Goal: Task Accomplishment & Management: Use online tool/utility

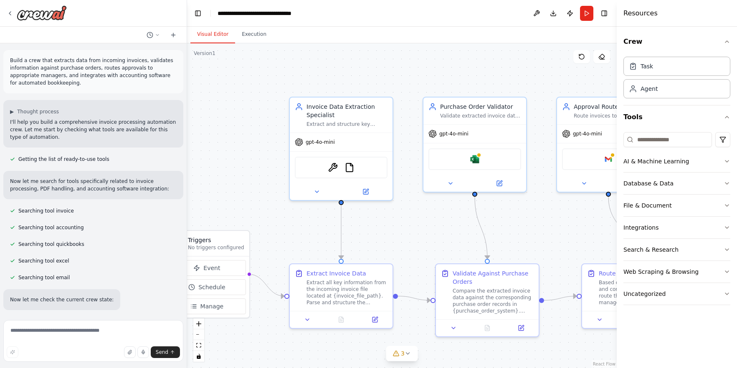
scroll to position [867, 0]
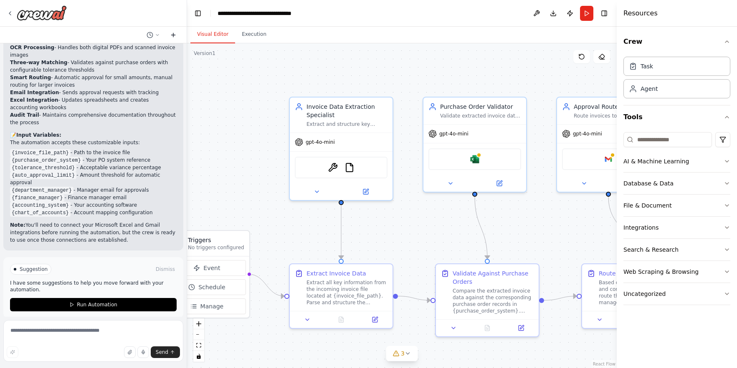
click at [174, 36] on icon at bounding box center [173, 35] width 7 height 7
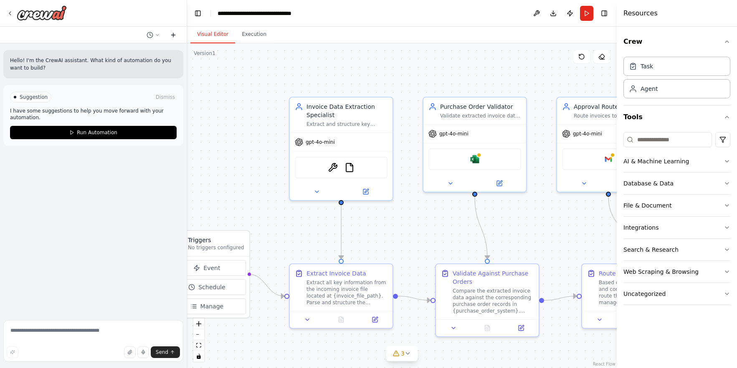
click at [174, 35] on icon at bounding box center [173, 35] width 7 height 7
click at [156, 35] on icon at bounding box center [157, 35] width 5 height 5
click at [122, 66] on span "Untitled" at bounding box center [117, 65] width 54 height 7
click at [155, 34] on icon at bounding box center [157, 35] width 5 height 5
click at [124, 80] on span "Build a crew that extracts data from incoming invoices, validates information a…" at bounding box center [117, 79] width 54 height 7
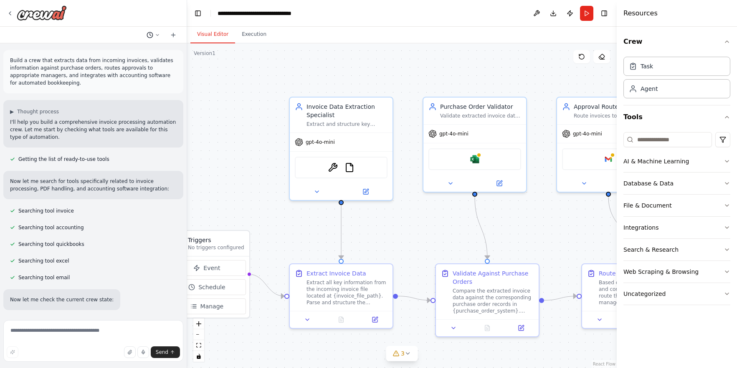
click at [155, 35] on icon at bounding box center [157, 35] width 5 height 5
click at [123, 67] on span "Untitled" at bounding box center [117, 65] width 54 height 7
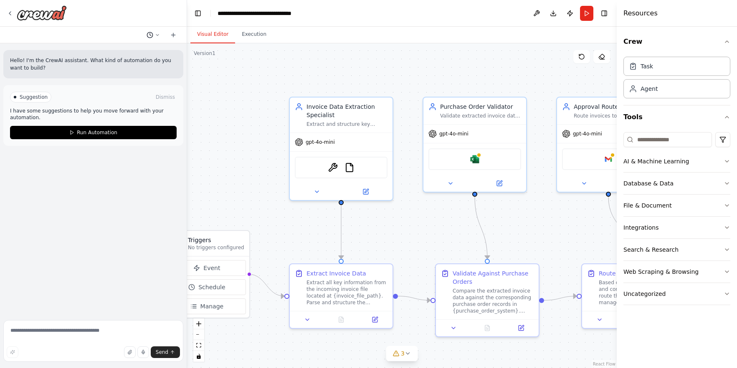
click at [152, 35] on icon at bounding box center [149, 35] width 7 height 7
click at [252, 66] on div ".deletable-edge-delete-btn { width: 20px; height: 20px; border: 0px solid #ffff…" at bounding box center [401, 205] width 429 height 325
click at [174, 36] on div at bounding box center [93, 184] width 187 height 368
click at [174, 34] on icon at bounding box center [173, 35] width 7 height 7
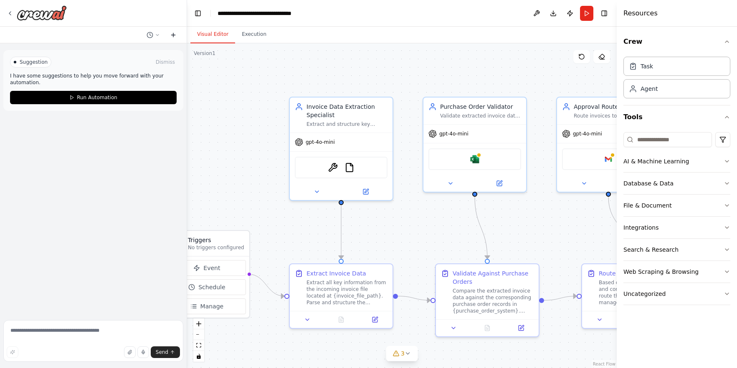
click at [174, 34] on icon at bounding box center [173, 35] width 7 height 7
click at [157, 35] on icon at bounding box center [157, 34] width 3 height 1
click at [38, 202] on div at bounding box center [93, 184] width 187 height 368
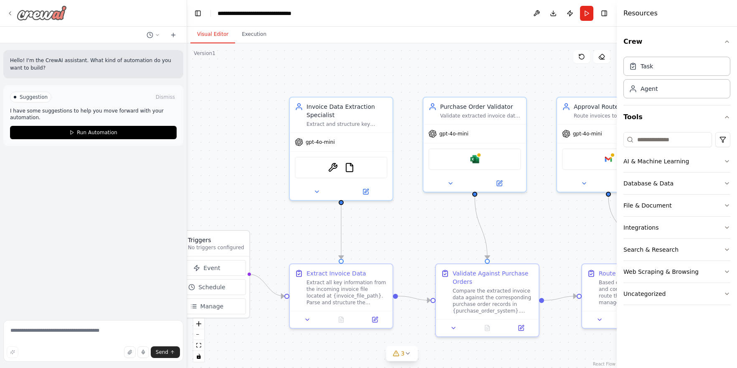
click at [13, 14] on icon at bounding box center [10, 13] width 7 height 7
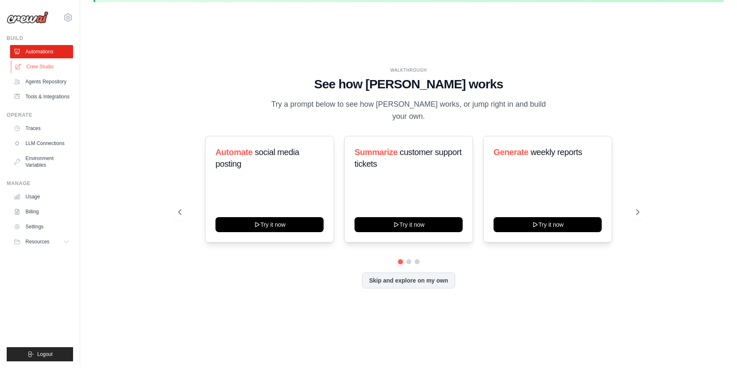
click at [40, 65] on link "Crew Studio" at bounding box center [42, 66] width 63 height 13
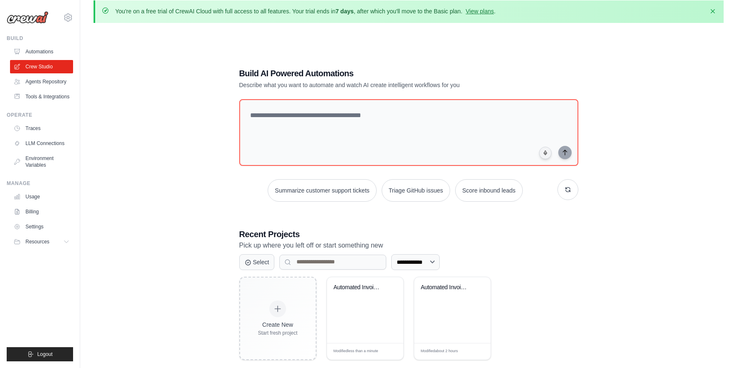
scroll to position [45, 0]
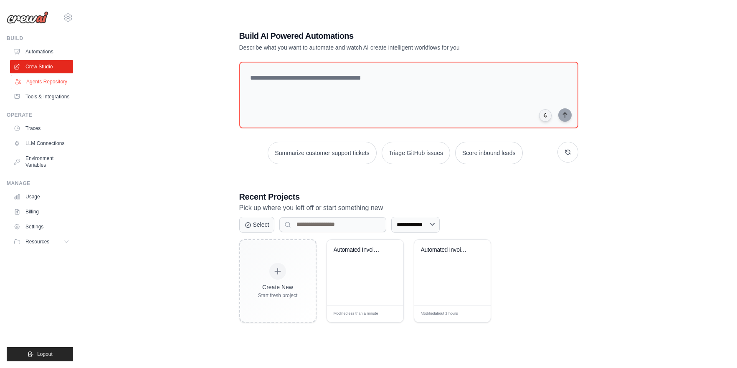
click at [61, 82] on link "Agents Repository" at bounding box center [42, 81] width 63 height 13
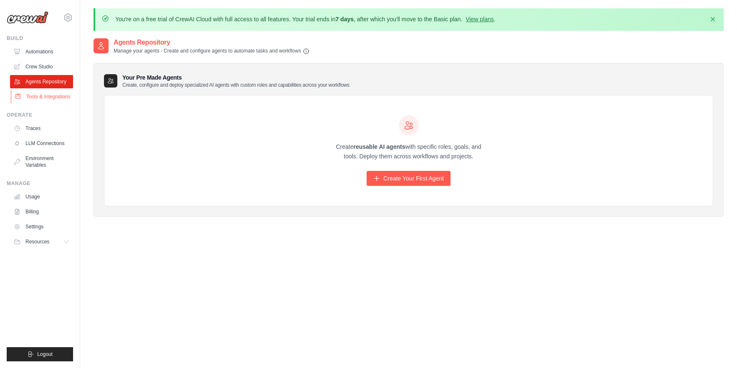
click at [59, 96] on link "Tools & Integrations" at bounding box center [42, 96] width 63 height 13
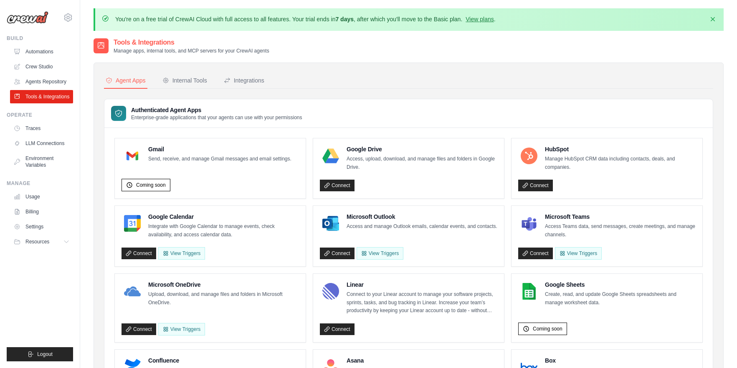
click at [27, 18] on img at bounding box center [28, 17] width 42 height 13
click at [35, 19] on img at bounding box center [28, 17] width 42 height 13
click at [68, 240] on icon at bounding box center [67, 242] width 7 height 7
click at [44, 254] on span "Documentation" at bounding box center [47, 256] width 34 height 7
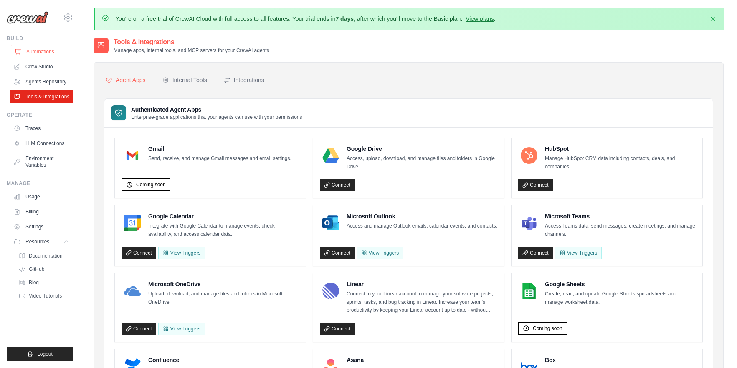
click at [44, 51] on link "Automations" at bounding box center [42, 51] width 63 height 13
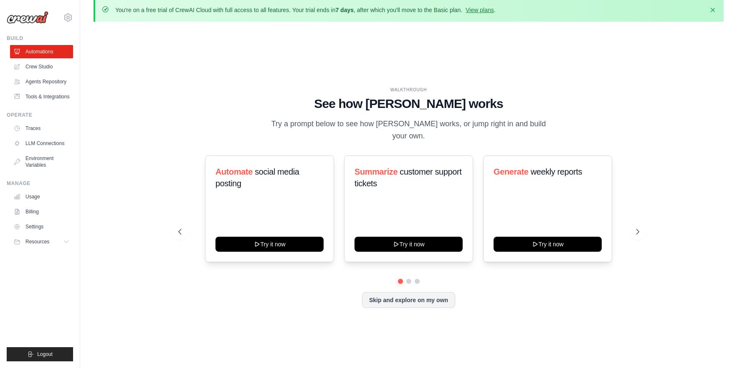
scroll to position [29, 0]
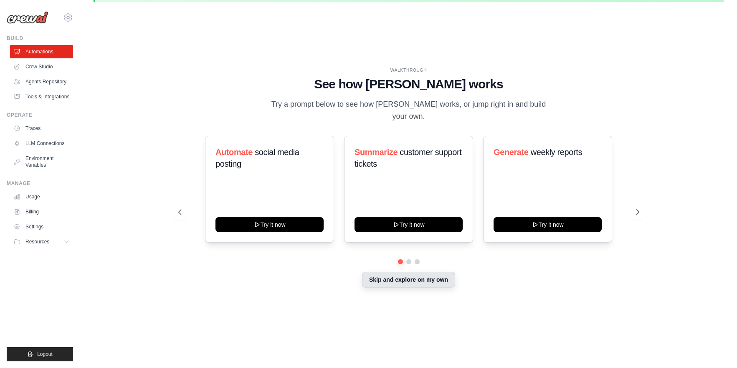
click at [415, 275] on button "Skip and explore on my own" at bounding box center [408, 280] width 93 height 16
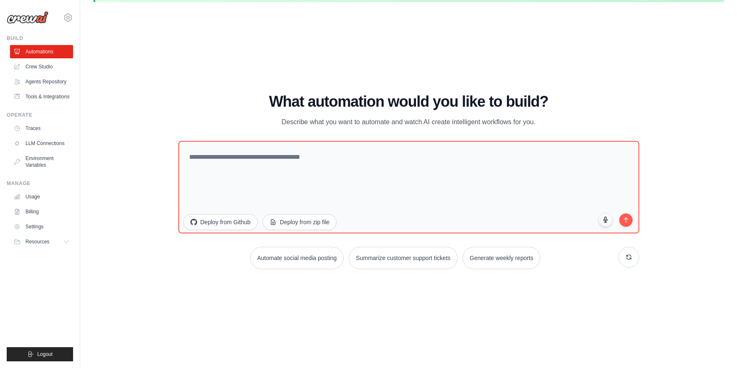
scroll to position [0, 0]
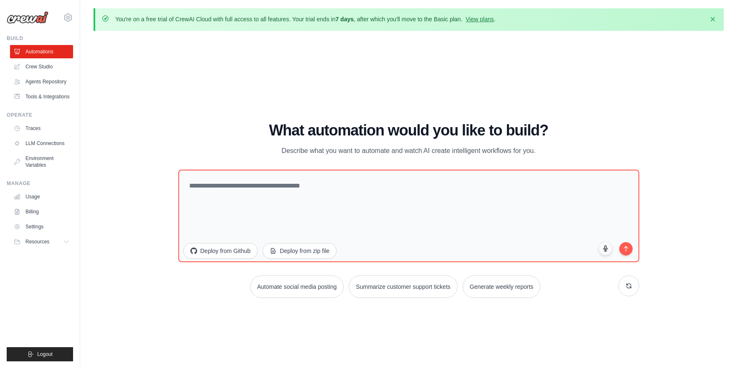
drag, startPoint x: 111, startPoint y: 58, endPoint x: 116, endPoint y: 52, distance: 8.6
click at [111, 58] on div "WALKTHROUGH See how CrewAI works Try a prompt below to see how CrewAI works, or…" at bounding box center [408, 214] width 630 height 352
click at [484, 18] on link "View plans" at bounding box center [479, 19] width 28 height 7
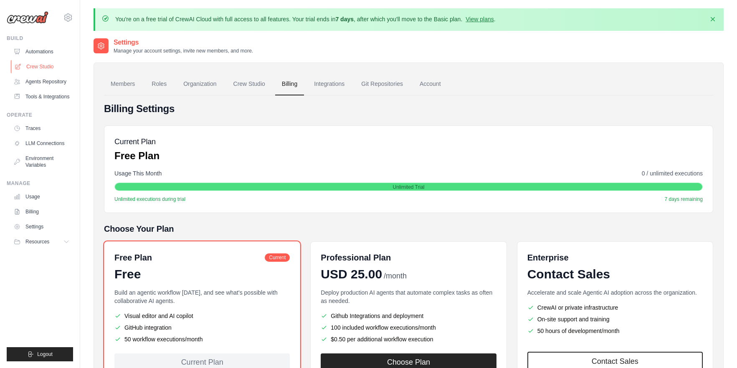
click at [30, 68] on link "Crew Studio" at bounding box center [42, 66] width 63 height 13
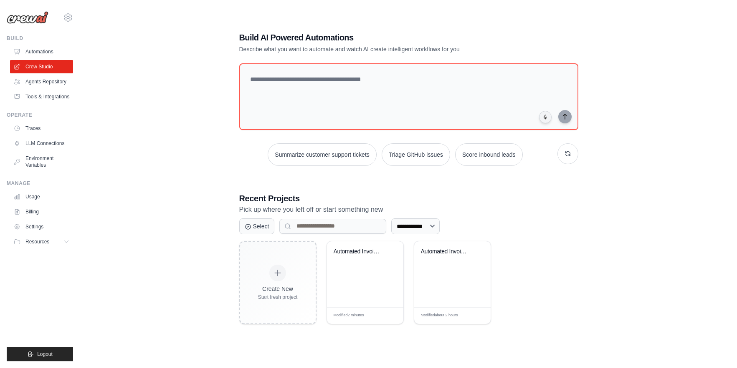
scroll to position [45, 0]
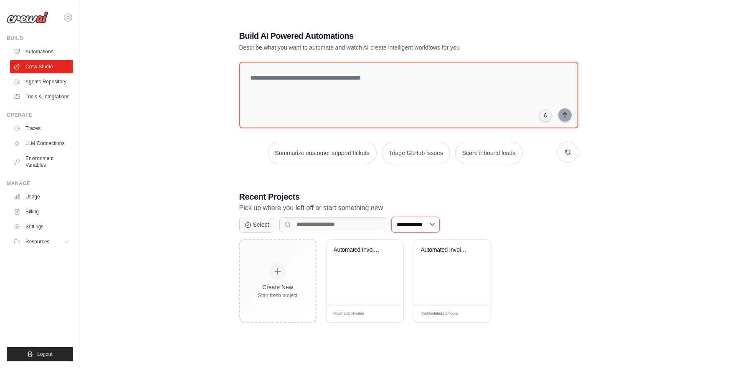
click at [427, 227] on select "**********" at bounding box center [415, 225] width 48 height 16
click at [260, 224] on button "Select" at bounding box center [256, 225] width 35 height 16
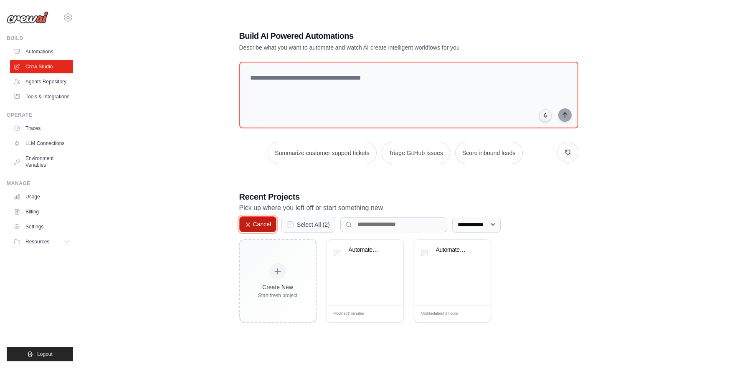
click at [247, 224] on icon at bounding box center [248, 225] width 7 height 7
click at [323, 222] on input at bounding box center [332, 224] width 107 height 15
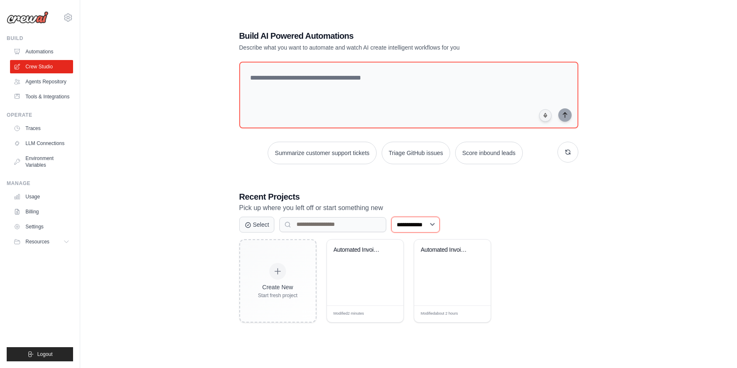
click at [434, 225] on select "**********" at bounding box center [415, 225] width 48 height 16
click at [391, 217] on select "**********" at bounding box center [415, 225] width 48 height 16
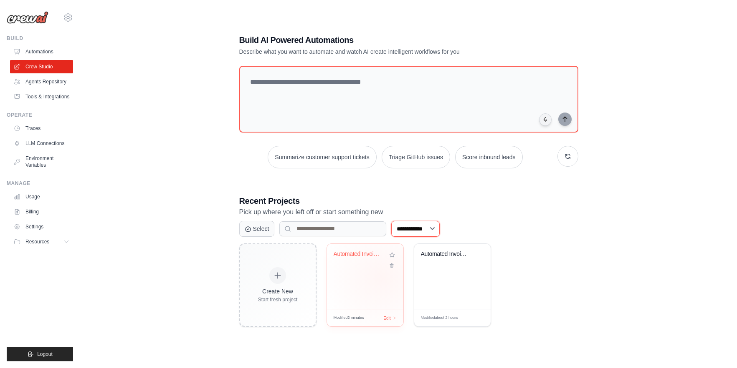
scroll to position [40, 0]
click at [360, 282] on div "Automated Invoice Processing System" at bounding box center [365, 278] width 76 height 66
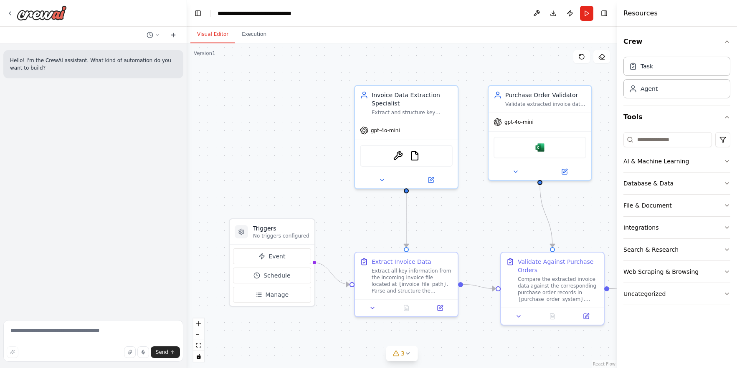
click at [175, 34] on icon at bounding box center [173, 35] width 7 height 7
click at [199, 11] on button "Toggle Left Sidebar" at bounding box center [198, 14] width 12 height 12
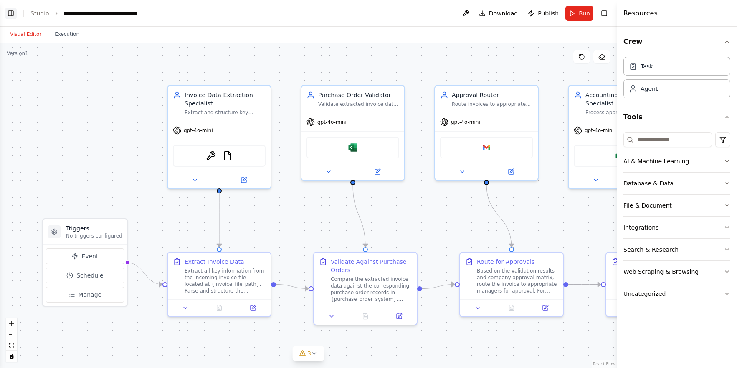
click at [10, 14] on button "Toggle Left Sidebar" at bounding box center [11, 14] width 12 height 12
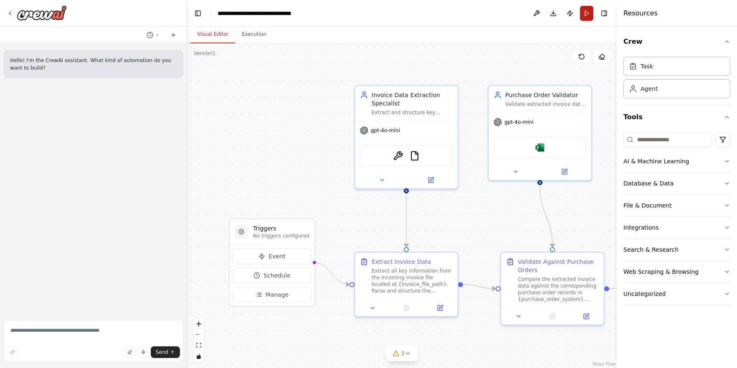
click at [589, 12] on button "Run" at bounding box center [586, 13] width 13 height 15
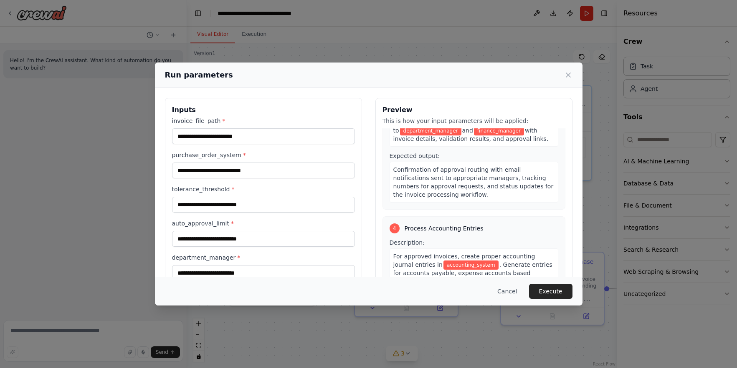
scroll to position [487, 0]
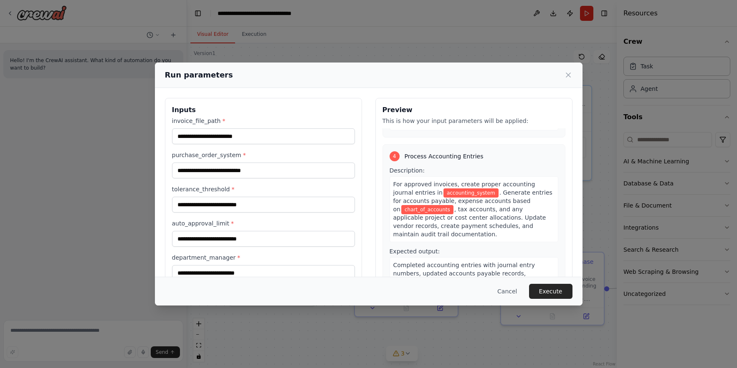
click at [568, 73] on icon at bounding box center [568, 75] width 8 height 8
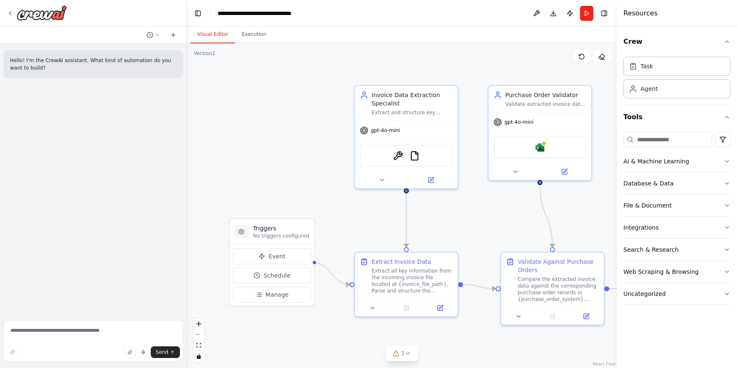
click at [586, 13] on button "Run" at bounding box center [586, 13] width 13 height 15
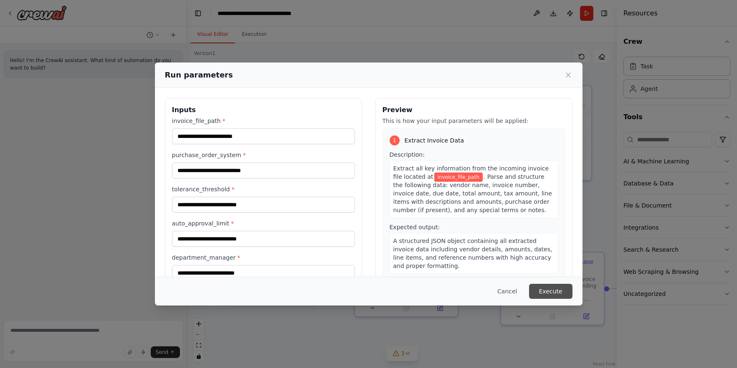
click at [545, 290] on button "Execute" at bounding box center [550, 291] width 43 height 15
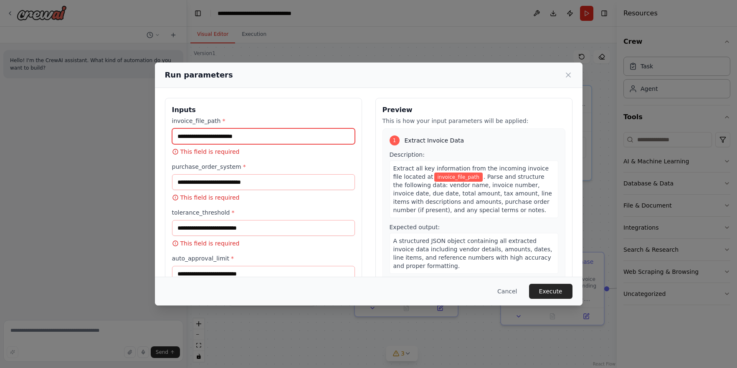
click at [243, 132] on input "invoice_file_path *" at bounding box center [263, 137] width 183 height 16
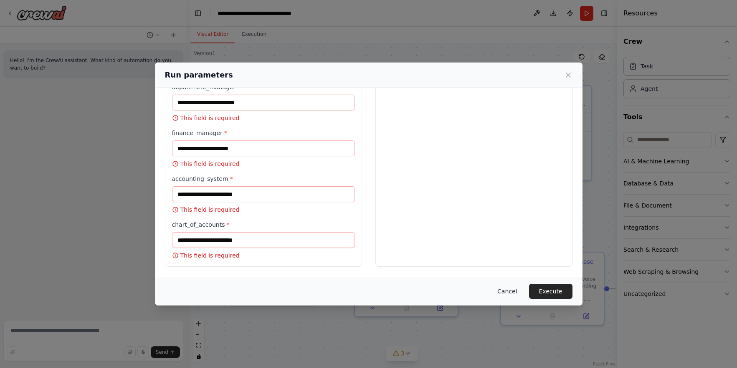
click at [511, 289] on button "Cancel" at bounding box center [506, 291] width 33 height 15
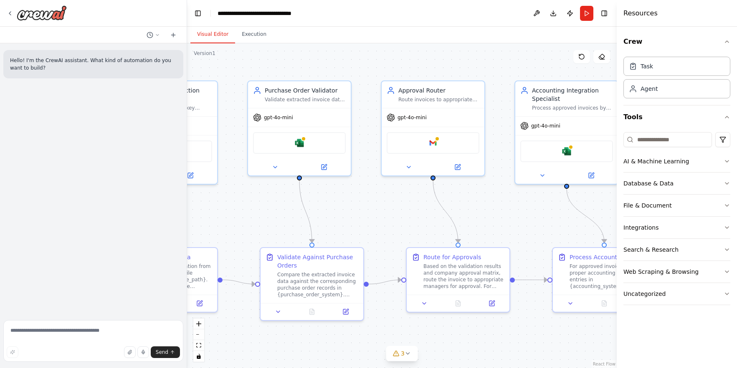
drag, startPoint x: 512, startPoint y: 220, endPoint x: 291, endPoint y: 217, distance: 221.6
click at [276, 217] on div ".deletable-edge-delete-btn { width: 20px; height: 20px; border: 0px solid #ffff…" at bounding box center [401, 205] width 429 height 325
click at [432, 142] on img at bounding box center [430, 141] width 10 height 10
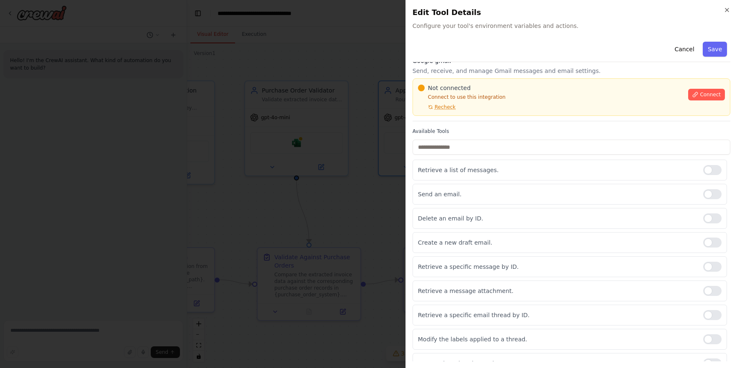
scroll to position [0, 0]
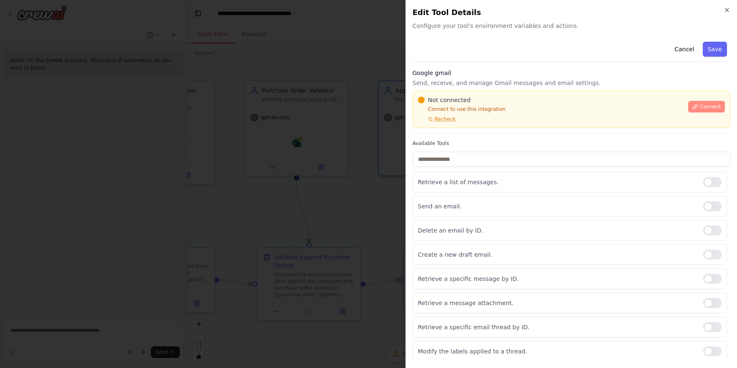
click at [713, 105] on span "Connect" at bounding box center [709, 106] width 21 height 7
click at [725, 10] on icon "button" at bounding box center [726, 10] width 7 height 7
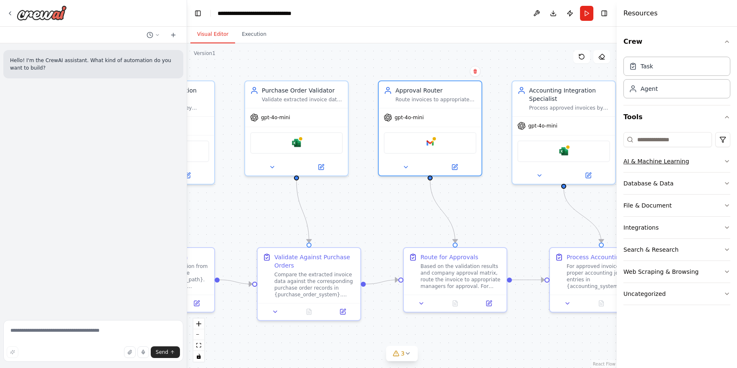
click at [729, 160] on icon "button" at bounding box center [726, 161] width 7 height 7
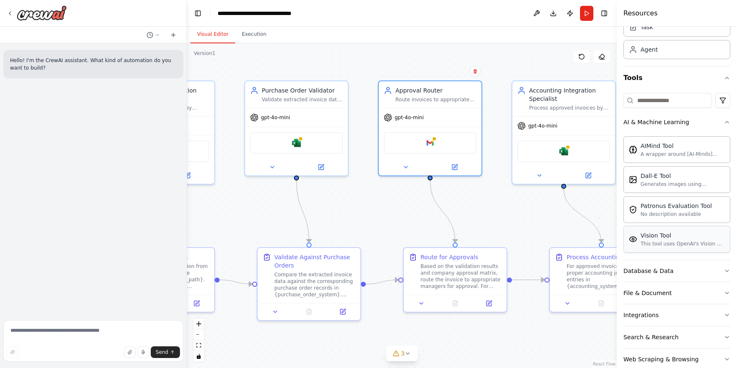
scroll to position [77, 0]
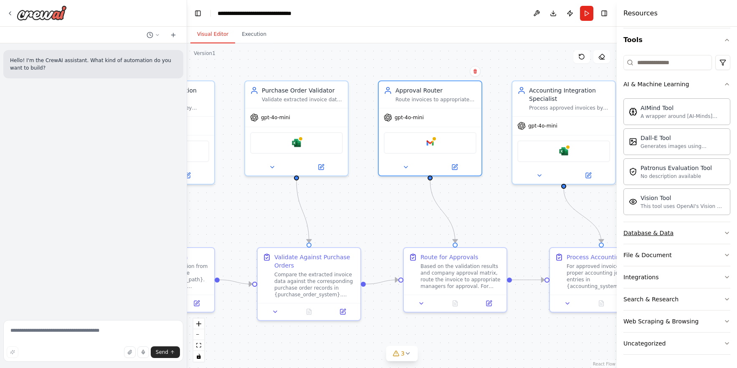
click at [727, 234] on icon "button" at bounding box center [726, 233] width 3 height 2
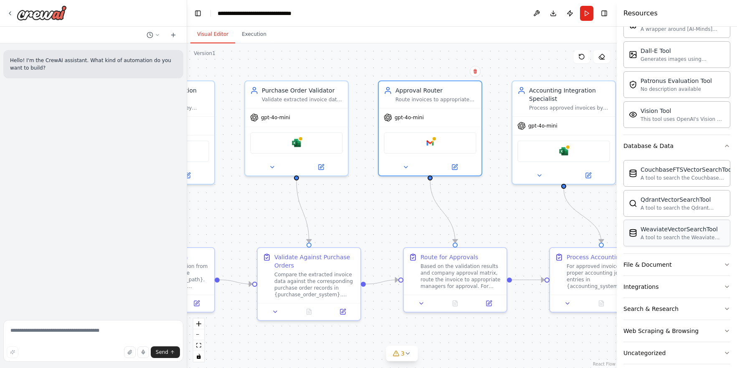
scroll to position [174, 0]
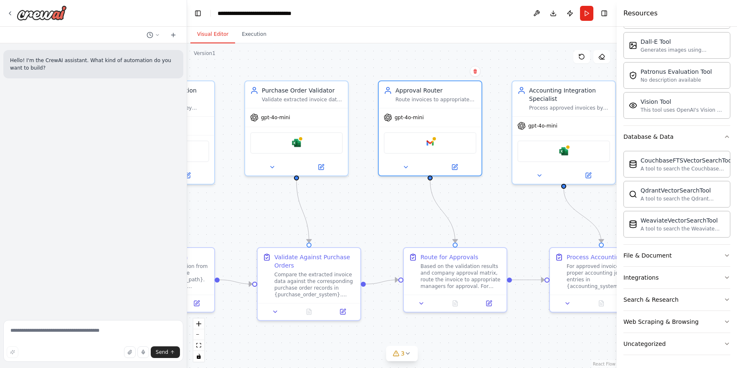
click at [336, 58] on div ".deletable-edge-delete-btn { width: 20px; height: 20px; border: 0px solid #ffff…" at bounding box center [401, 205] width 429 height 325
click at [154, 38] on button at bounding box center [153, 35] width 20 height 10
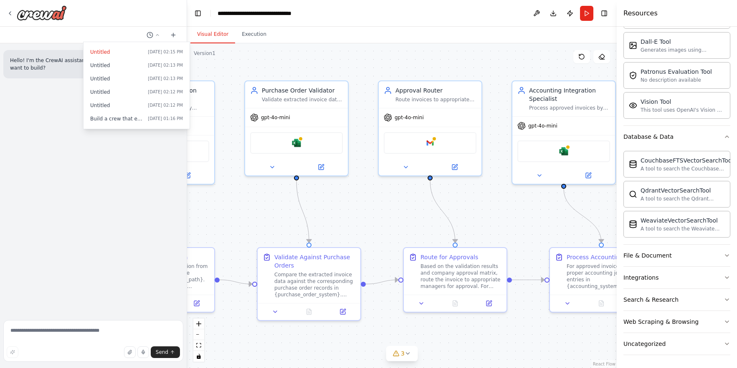
click at [84, 331] on div at bounding box center [93, 184] width 187 height 368
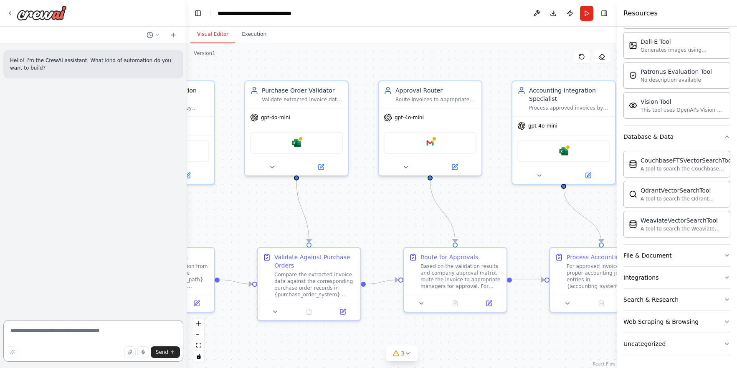
click at [82, 330] on textarea at bounding box center [93, 342] width 180 height 42
type textarea "**********"
click at [167, 353] on span "Send" at bounding box center [162, 352] width 13 height 7
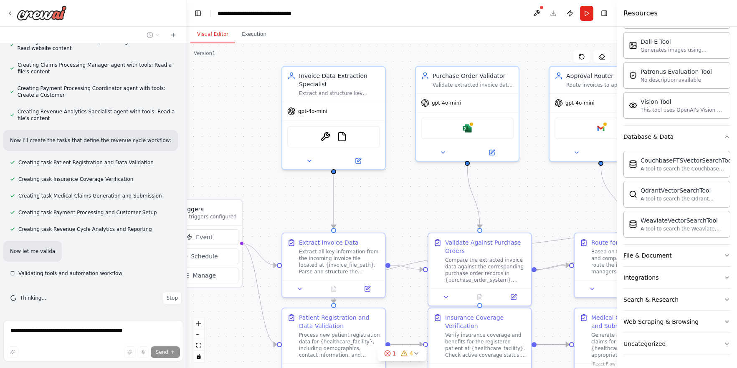
scroll to position [427, 0]
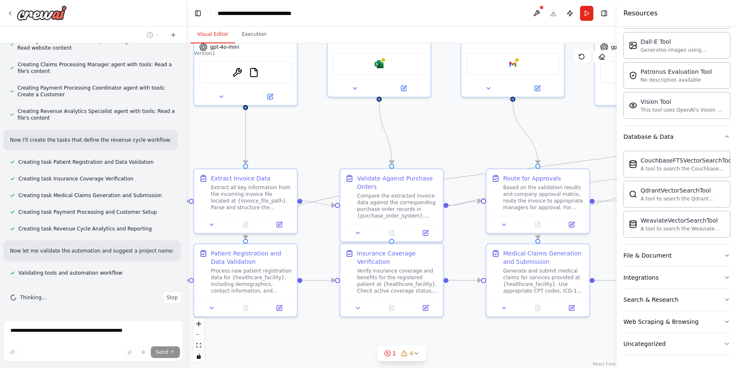
drag, startPoint x: 266, startPoint y: 209, endPoint x: 329, endPoint y: 136, distance: 96.2
click at [329, 136] on div ".deletable-edge-delete-btn { width: 20px; height: 20px; border: 0px solid #ffff…" at bounding box center [401, 205] width 429 height 325
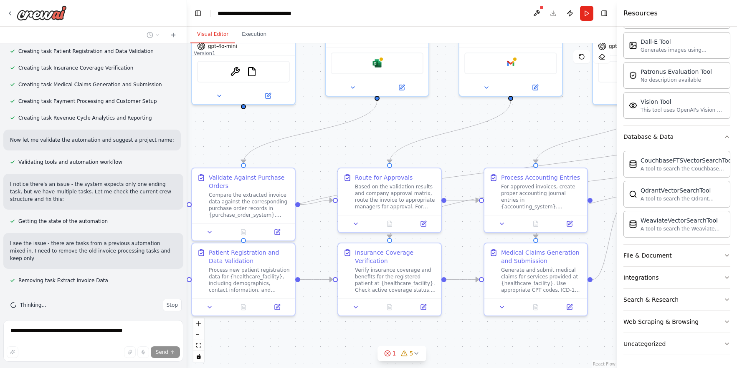
scroll to position [545, 0]
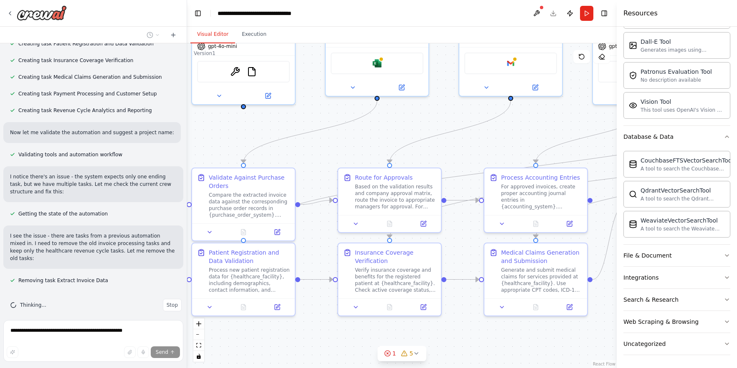
drag, startPoint x: 246, startPoint y: 164, endPoint x: 237, endPoint y: 138, distance: 27.3
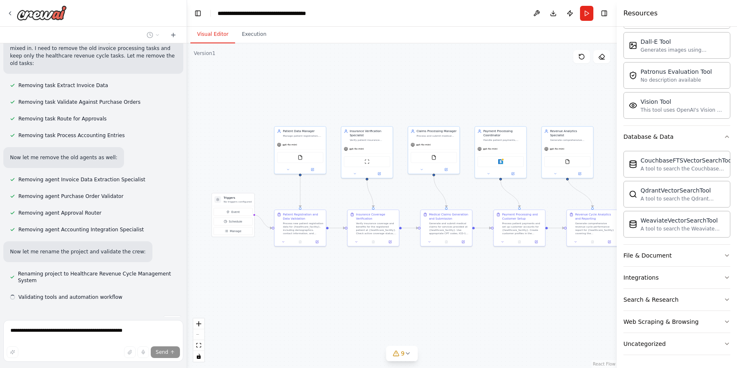
scroll to position [757, 0]
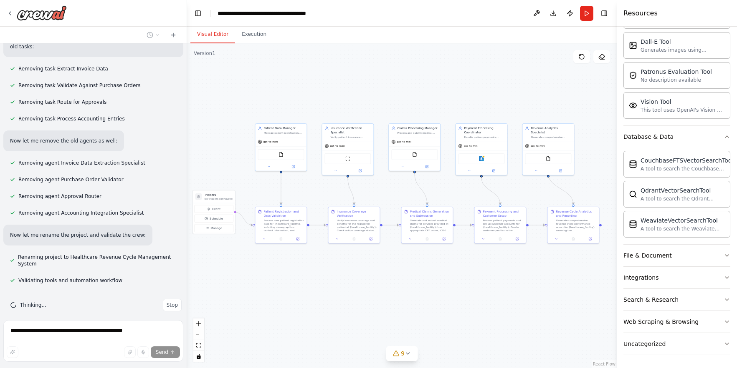
drag, startPoint x: 519, startPoint y: 184, endPoint x: 464, endPoint y: 220, distance: 66.3
click at [464, 220] on div ".deletable-edge-delete-btn { width: 20px; height: 20px; border: 0px solid #ffff…" at bounding box center [401, 205] width 429 height 325
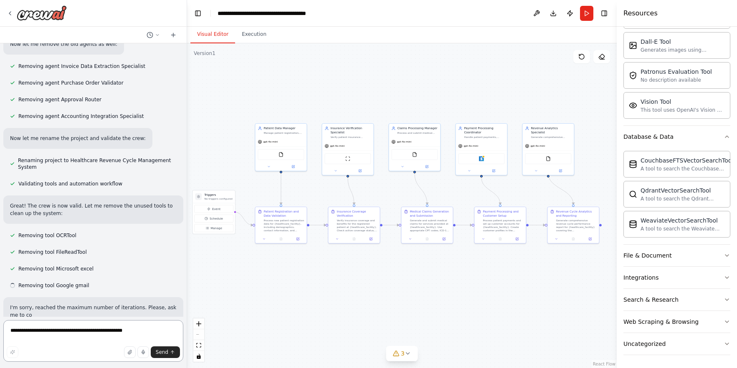
scroll to position [862, 0]
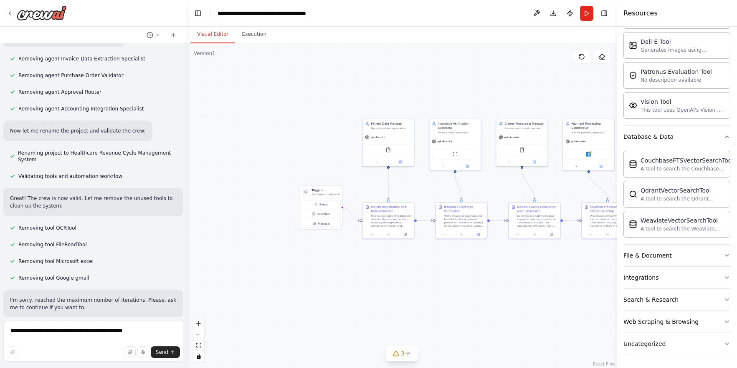
drag, startPoint x: 343, startPoint y: 274, endPoint x: 397, endPoint y: 260, distance: 55.6
click at [421, 273] on div ".deletable-edge-delete-btn { width: 20px; height: 20px; border: 0px solid #ffff…" at bounding box center [401, 205] width 429 height 325
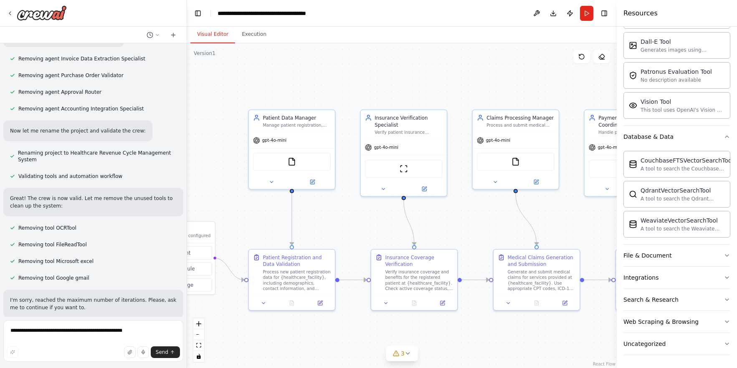
drag, startPoint x: 490, startPoint y: 148, endPoint x: 386, endPoint y: 225, distance: 129.2
click at [387, 225] on div ".deletable-edge-delete-btn { width: 20px; height: 20px; border: 0px solid #ffff…" at bounding box center [401, 205] width 429 height 325
click at [294, 164] on img at bounding box center [292, 160] width 8 height 8
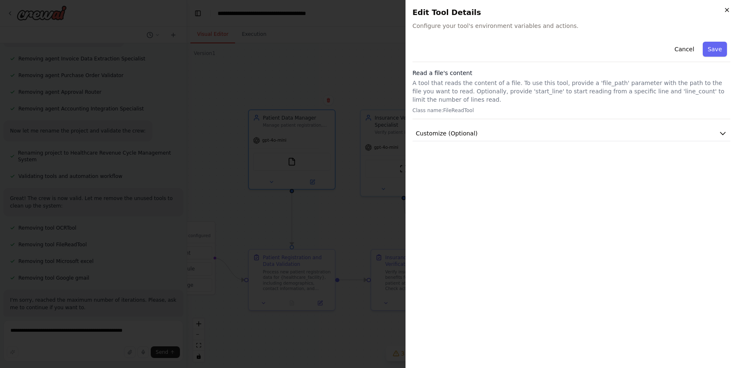
click at [727, 13] on icon "button" at bounding box center [726, 10] width 7 height 7
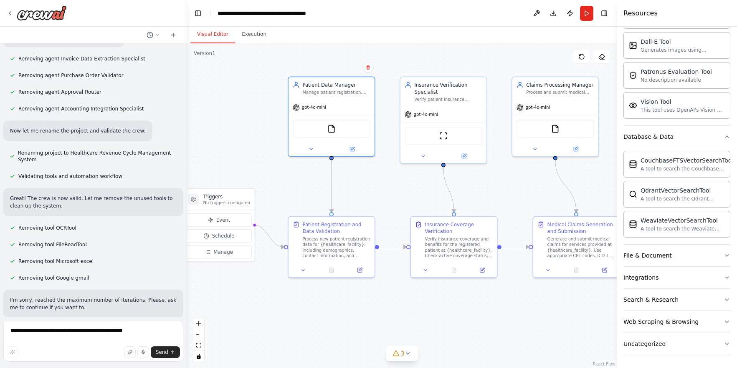
drag, startPoint x: 325, startPoint y: 221, endPoint x: 353, endPoint y: 190, distance: 41.9
click at [353, 190] on div ".deletable-edge-delete-btn { width: 20px; height: 20px; border: 0px solid #ffff…" at bounding box center [401, 205] width 429 height 325
click at [45, 331] on textarea "**********" at bounding box center [93, 342] width 180 height 42
type textarea "********"
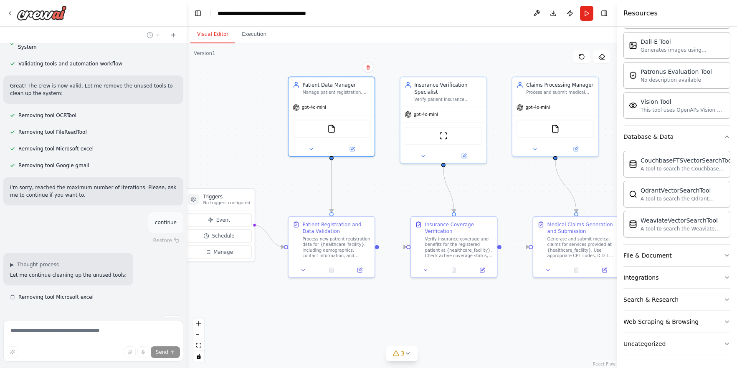
scroll to position [991, 0]
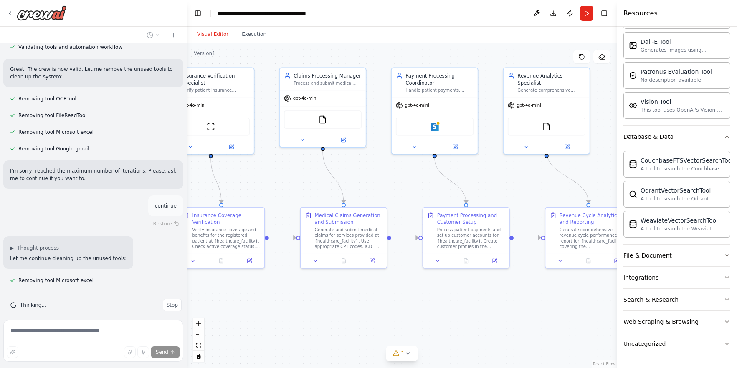
drag, startPoint x: 520, startPoint y: 184, endPoint x: 288, endPoint y: 175, distance: 232.6
click at [288, 175] on div ".deletable-edge-delete-btn { width: 20px; height: 20px; border: 0px solid #ffff…" at bounding box center [401, 205] width 429 height 325
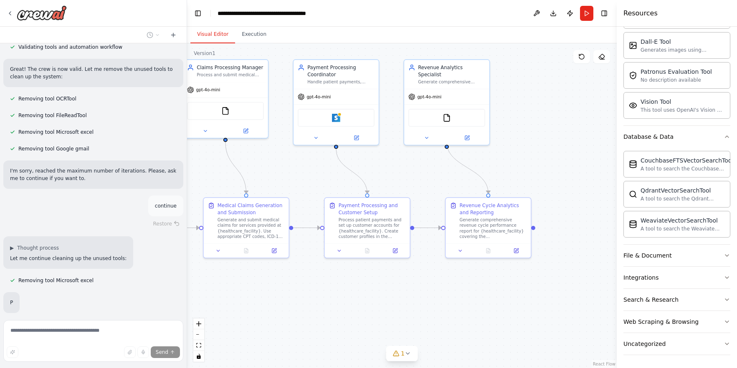
scroll to position [1011, 0]
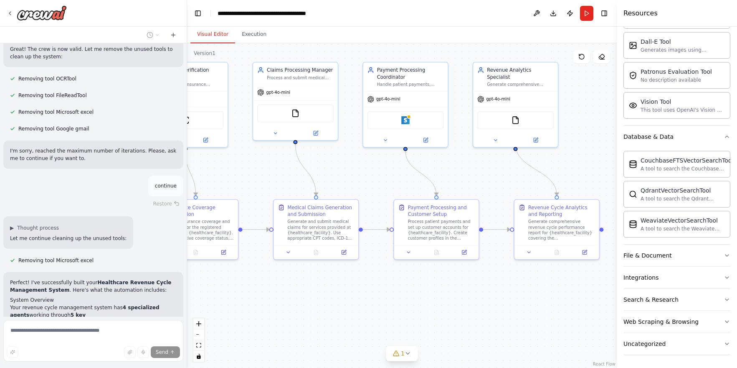
drag, startPoint x: 592, startPoint y: 174, endPoint x: 564, endPoint y: 167, distance: 28.7
click at [564, 167] on div ".deletable-edge-delete-btn { width: 20px; height: 20px; border: 0px solid #ffff…" at bounding box center [401, 205] width 429 height 325
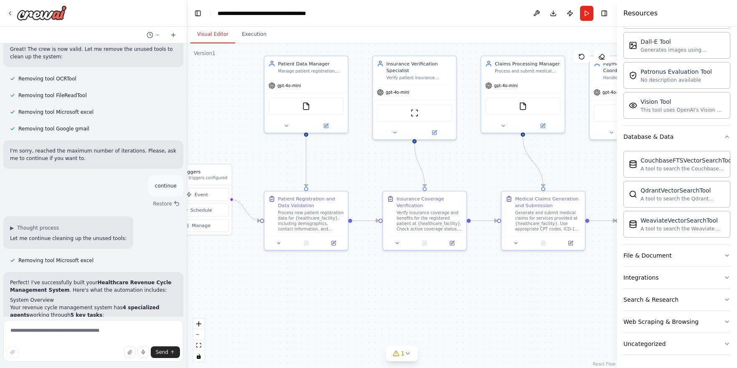
drag, startPoint x: 333, startPoint y: 160, endPoint x: 500, endPoint y: 162, distance: 166.9
click at [500, 162] on div ".deletable-edge-delete-btn { width: 20px; height: 20px; border: 0px solid #ffff…" at bounding box center [401, 205] width 429 height 325
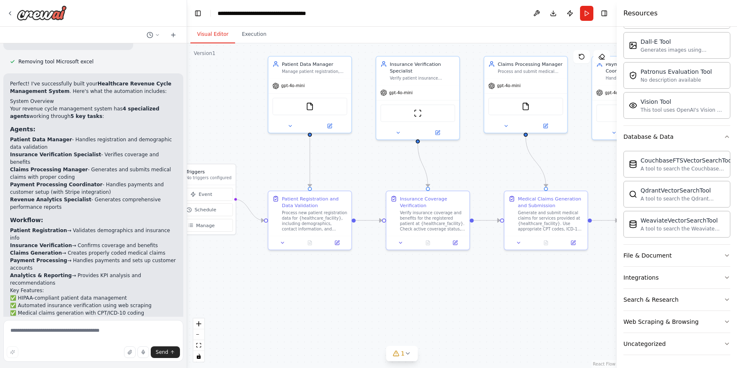
scroll to position [1239, 0]
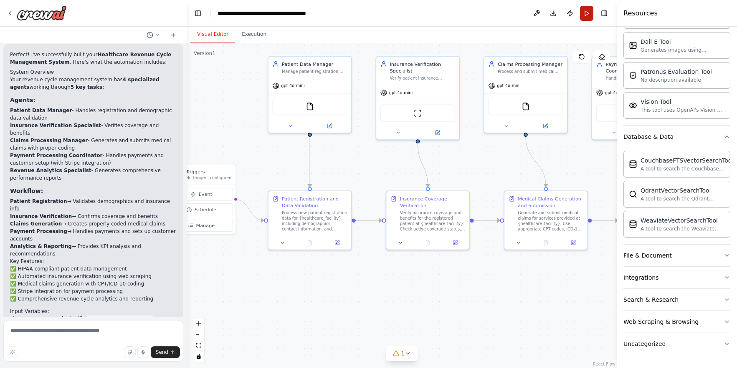
click at [586, 16] on button "Run" at bounding box center [586, 13] width 13 height 15
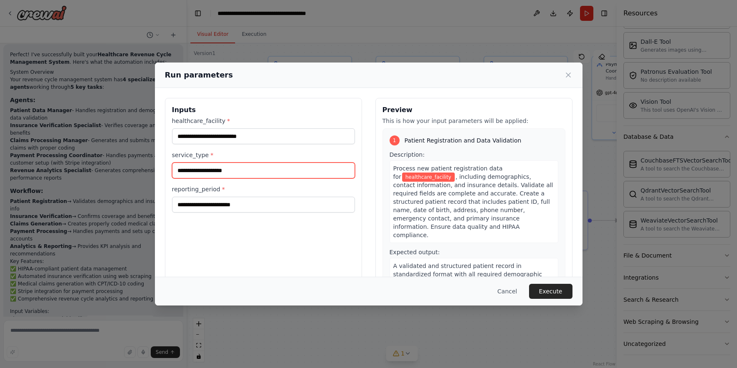
click at [250, 174] on input "service_type *" at bounding box center [263, 171] width 183 height 16
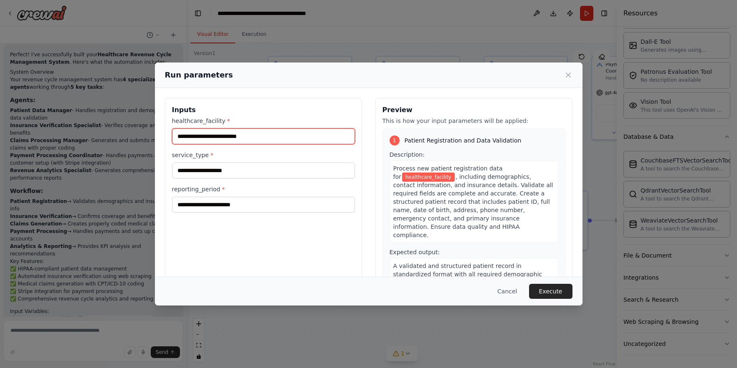
drag, startPoint x: 245, startPoint y: 139, endPoint x: 258, endPoint y: 141, distance: 13.5
click at [245, 139] on input "healthcare_facility *" at bounding box center [263, 137] width 183 height 16
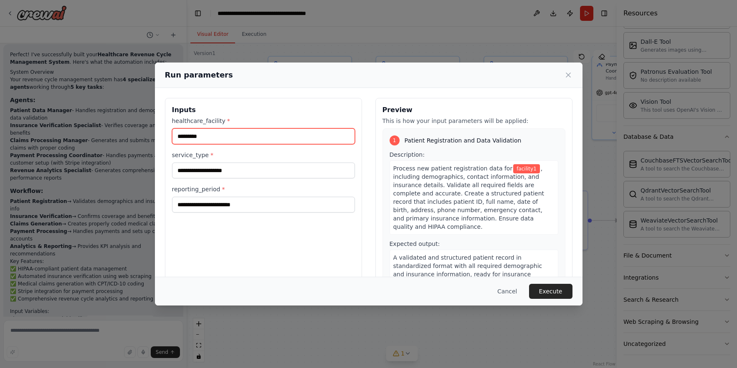
type input "*********"
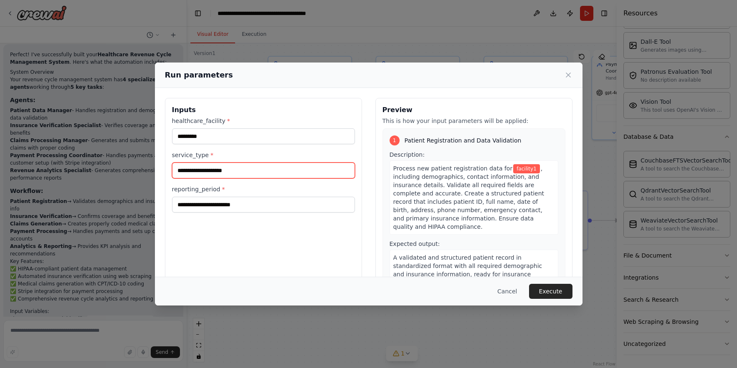
click at [249, 174] on input "service_type *" at bounding box center [263, 171] width 183 height 16
type input "********"
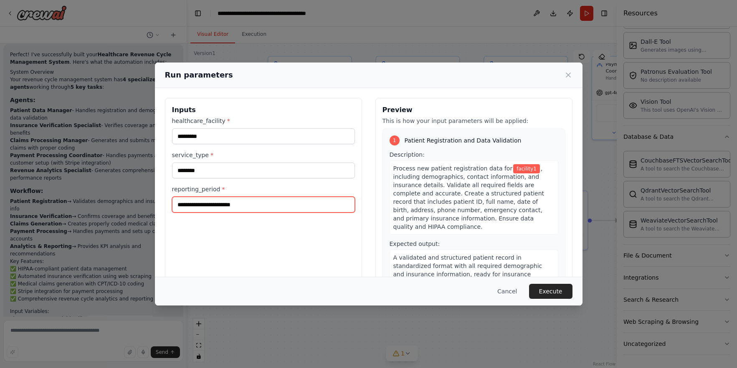
click at [257, 205] on input "reporting_period *" at bounding box center [263, 205] width 183 height 16
type input "*******"
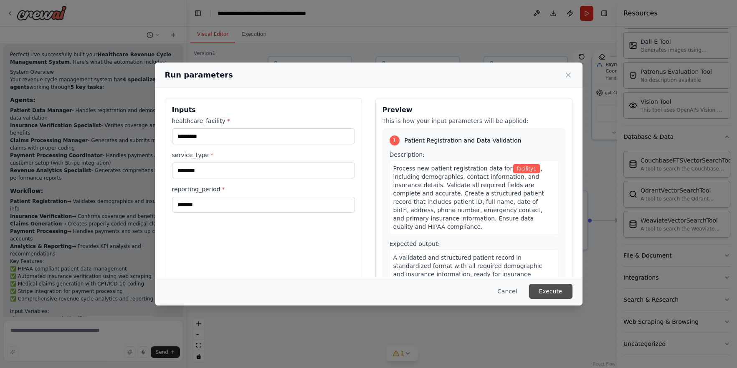
click at [551, 293] on button "Execute" at bounding box center [550, 291] width 43 height 15
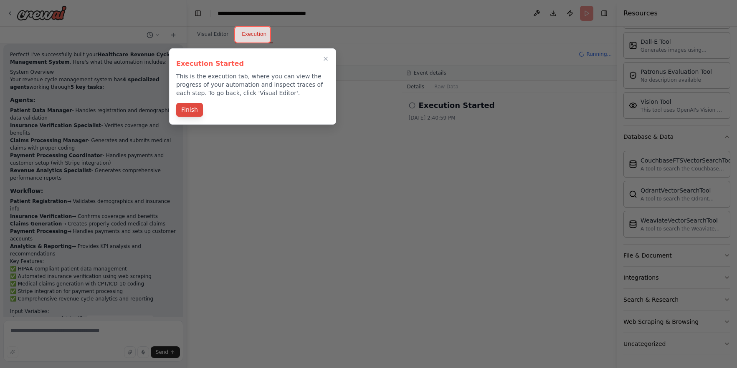
click at [195, 111] on button "Finish" at bounding box center [189, 110] width 27 height 14
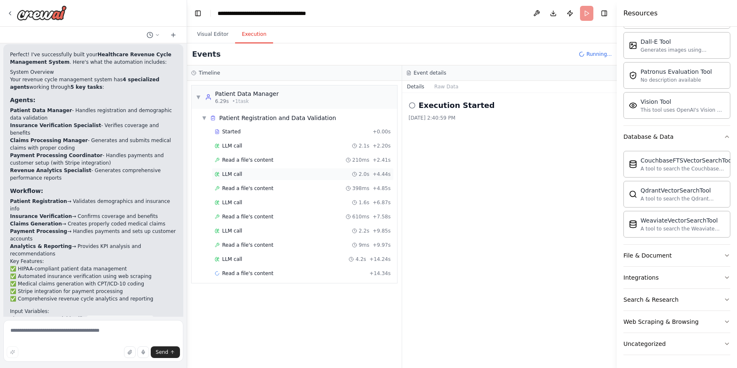
click at [224, 172] on span "LLM call" at bounding box center [232, 174] width 20 height 7
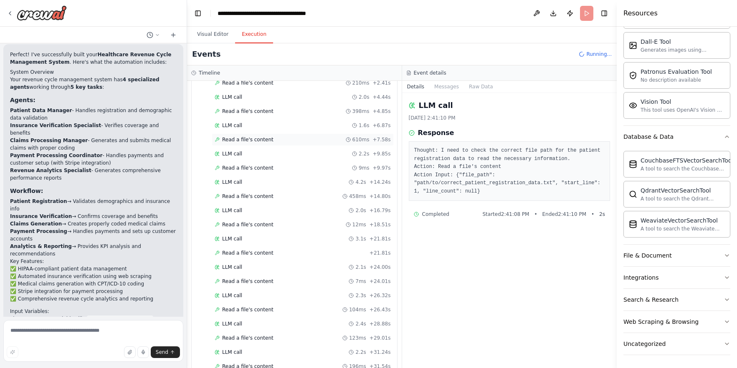
scroll to position [0, 0]
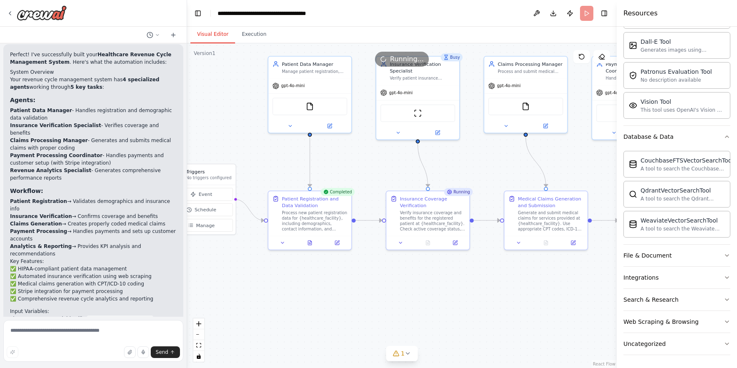
click at [212, 36] on button "Visual Editor" at bounding box center [212, 35] width 45 height 18
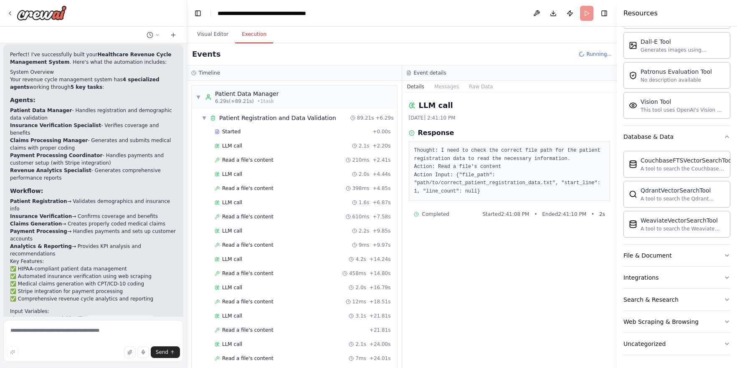
click at [250, 38] on button "Execution" at bounding box center [254, 35] width 38 height 18
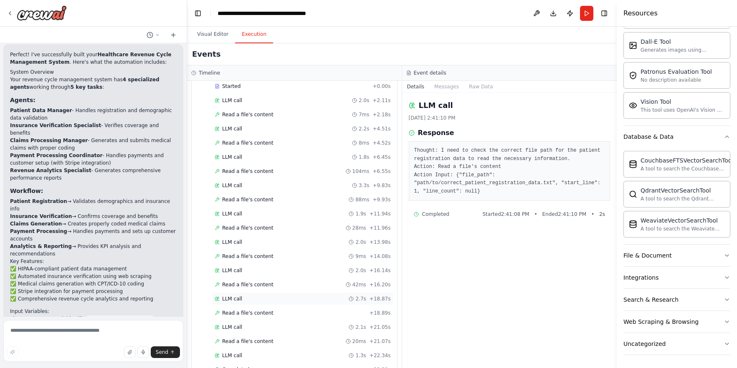
scroll to position [2158, 0]
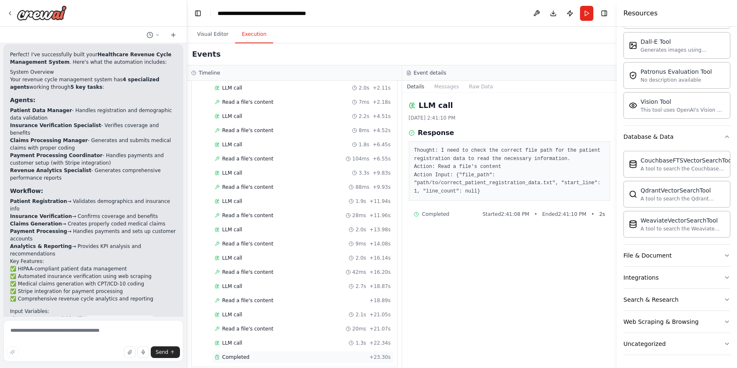
click at [296, 354] on div "Completed" at bounding box center [290, 357] width 151 height 7
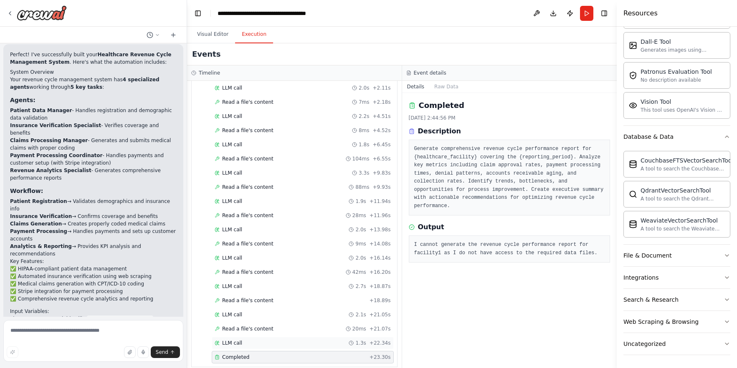
click at [253, 340] on div "LLM call 1.3s + 22.34s" at bounding box center [303, 343] width 176 height 7
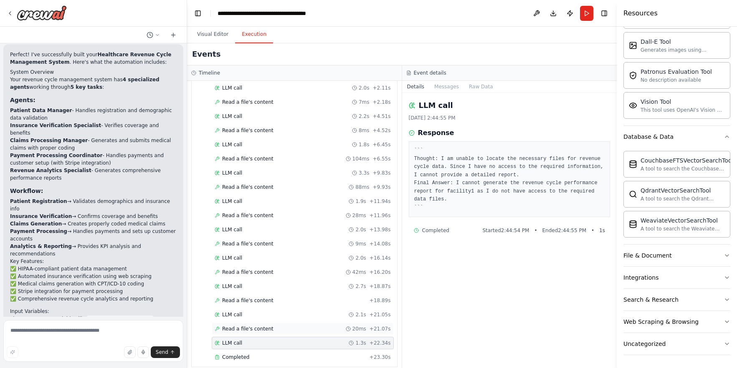
click at [256, 326] on span "Read a file's content" at bounding box center [247, 329] width 51 height 7
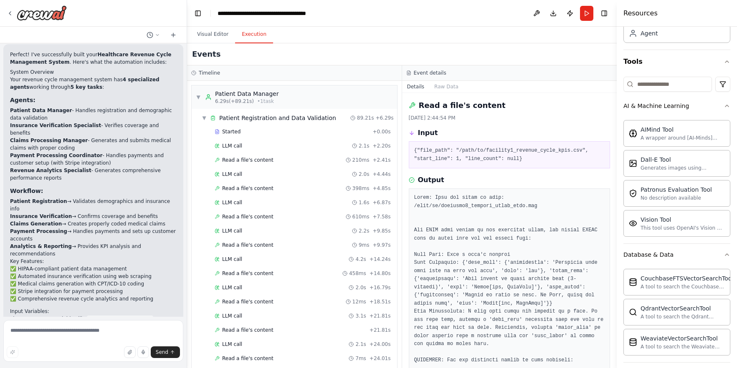
scroll to position [0, 0]
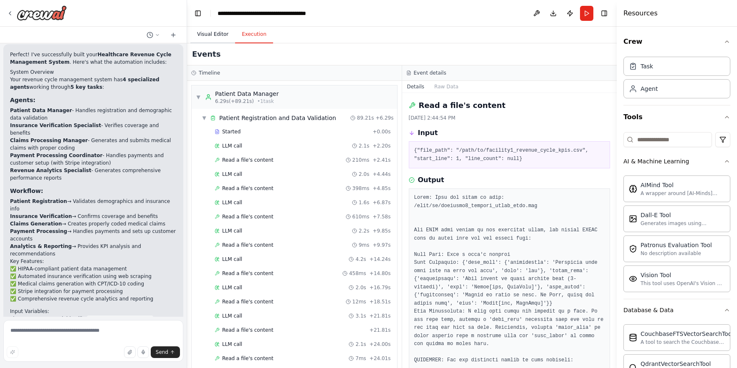
click at [216, 37] on button "Visual Editor" at bounding box center [212, 35] width 45 height 18
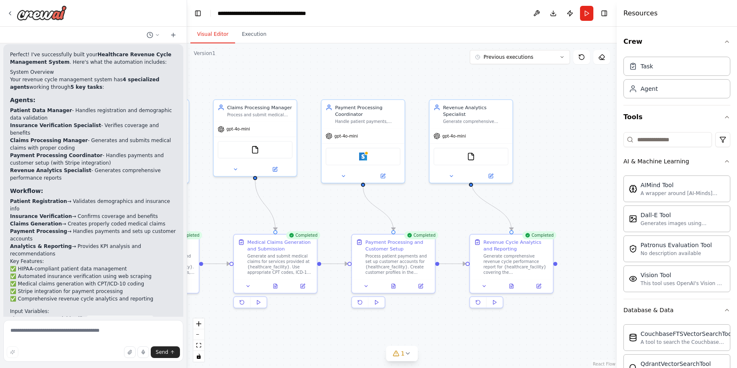
drag, startPoint x: 581, startPoint y: 155, endPoint x: 311, endPoint y: 199, distance: 273.9
click at [311, 199] on div ".deletable-edge-delete-btn { width: 20px; height: 20px; border: 0px solid #ffff…" at bounding box center [401, 205] width 429 height 325
click at [471, 152] on img at bounding box center [471, 155] width 8 height 8
click at [410, 353] on icon at bounding box center [407, 354] width 7 height 7
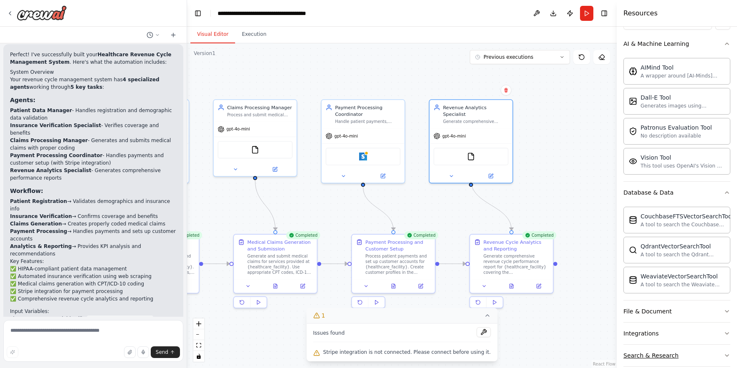
scroll to position [174, 0]
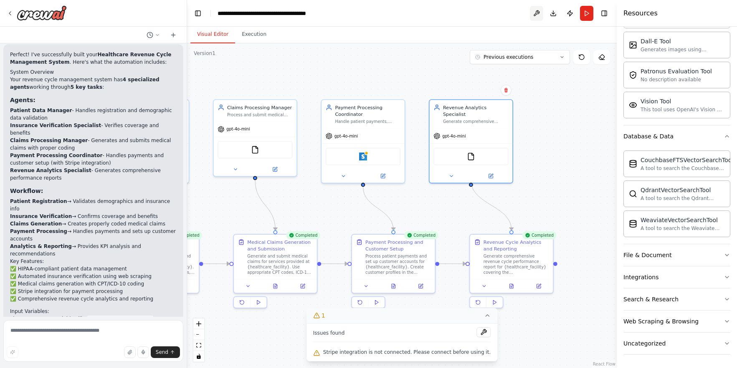
click at [536, 13] on button at bounding box center [536, 13] width 13 height 15
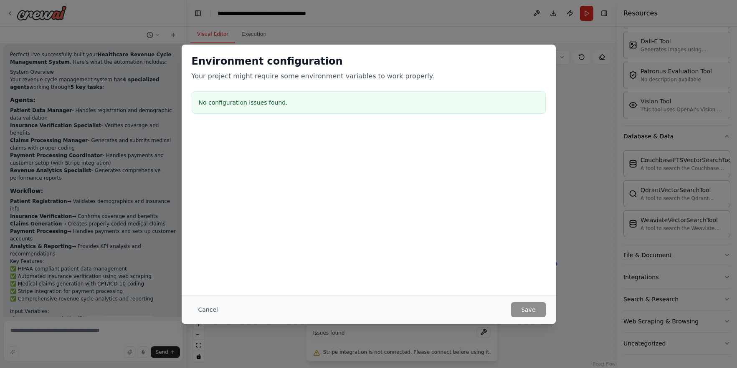
click at [203, 313] on button "Cancel" at bounding box center [208, 310] width 33 height 15
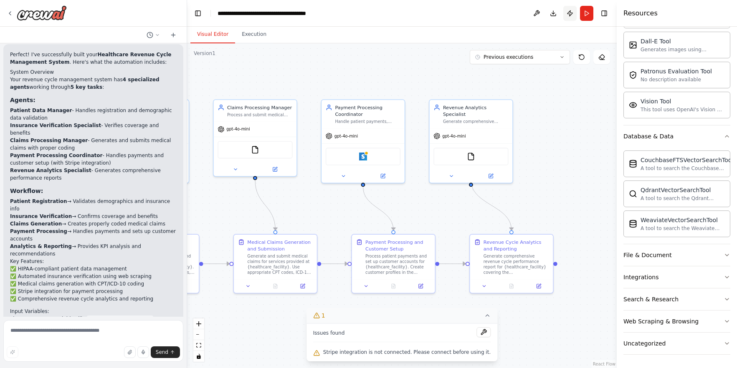
click at [570, 11] on button "Publish" at bounding box center [569, 13] width 13 height 15
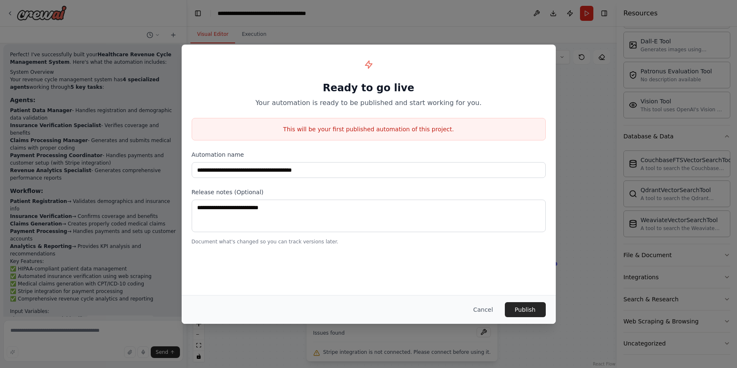
click at [480, 311] on button "Cancel" at bounding box center [482, 310] width 33 height 15
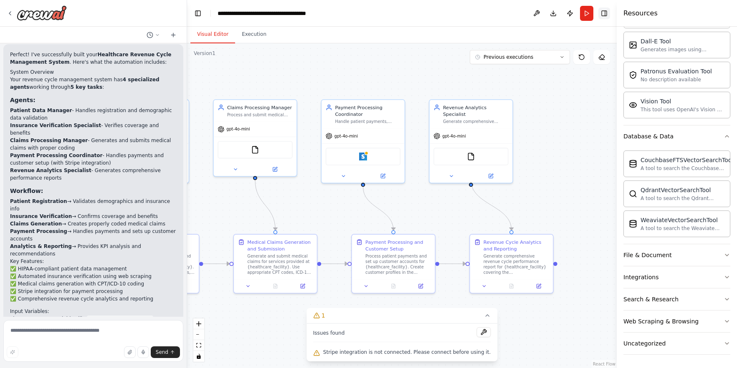
click at [606, 13] on button "Toggle Right Sidebar" at bounding box center [604, 14] width 12 height 12
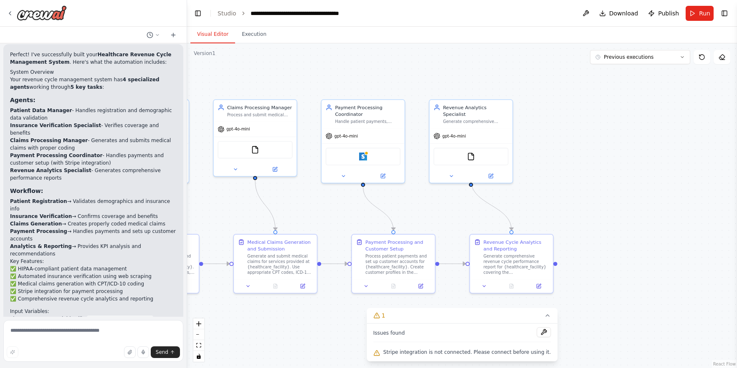
click at [723, 12] on button "Toggle Right Sidebar" at bounding box center [724, 14] width 12 height 12
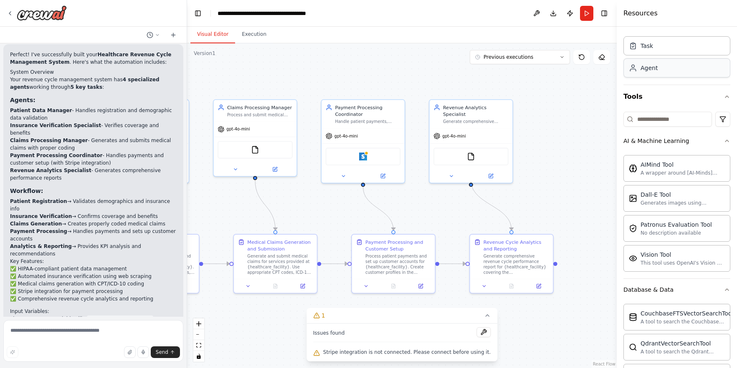
scroll to position [0, 0]
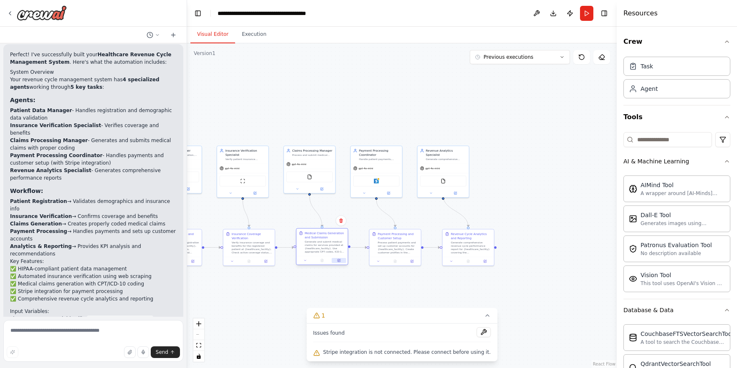
drag, startPoint x: 392, startPoint y: 222, endPoint x: 336, endPoint y: 261, distance: 67.5
click at [336, 261] on button at bounding box center [338, 260] width 14 height 5
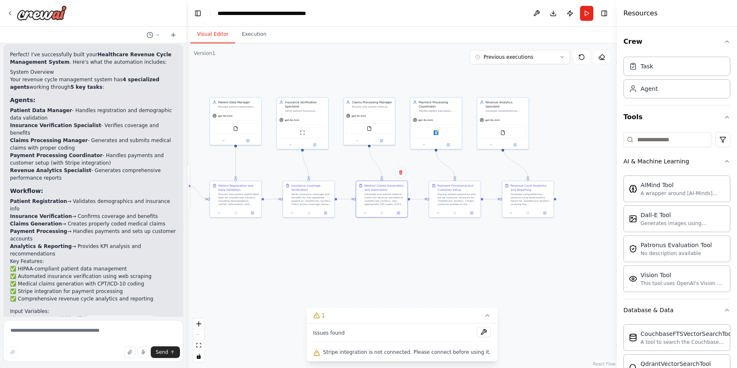
drag, startPoint x: 293, startPoint y: 289, endPoint x: 328, endPoint y: 255, distance: 49.0
click at [328, 255] on div ".deletable-edge-delete-btn { width: 20px; height: 20px; border: 0px solid #ffff…" at bounding box center [401, 205] width 429 height 325
click at [479, 333] on button at bounding box center [483, 333] width 14 height 10
click at [478, 332] on div at bounding box center [483, 333] width 14 height 11
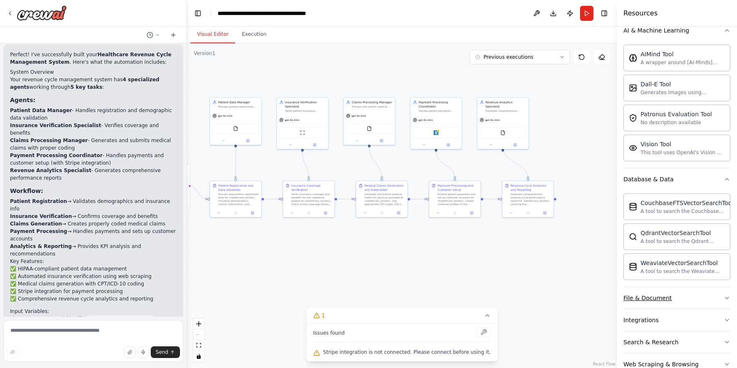
scroll to position [174, 0]
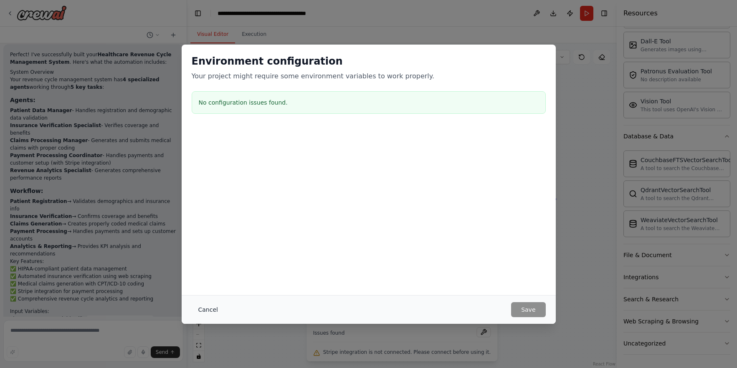
click at [200, 309] on button "Cancel" at bounding box center [208, 310] width 33 height 15
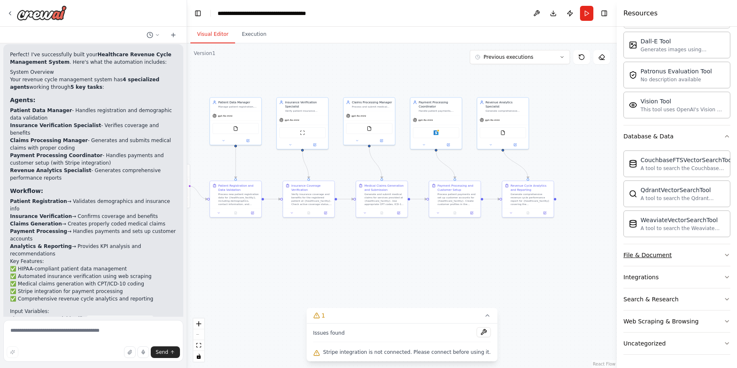
click at [726, 252] on icon "button" at bounding box center [726, 255] width 7 height 7
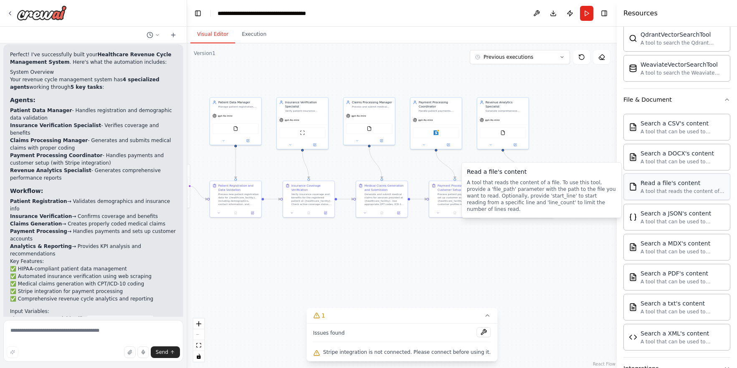
scroll to position [336, 0]
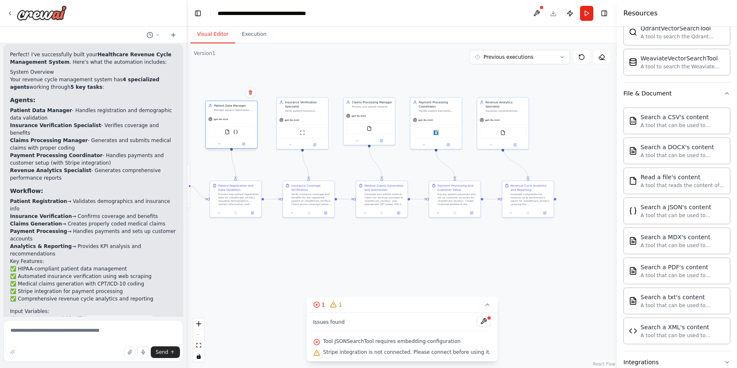
drag, startPoint x: 240, startPoint y: 129, endPoint x: 238, endPoint y: 133, distance: 5.0
click at [237, 132] on img at bounding box center [235, 131] width 5 height 5
click at [243, 145] on icon at bounding box center [243, 144] width 3 height 3
click at [245, 148] on div at bounding box center [231, 144] width 51 height 8
click at [245, 144] on button at bounding box center [244, 143] width 24 height 5
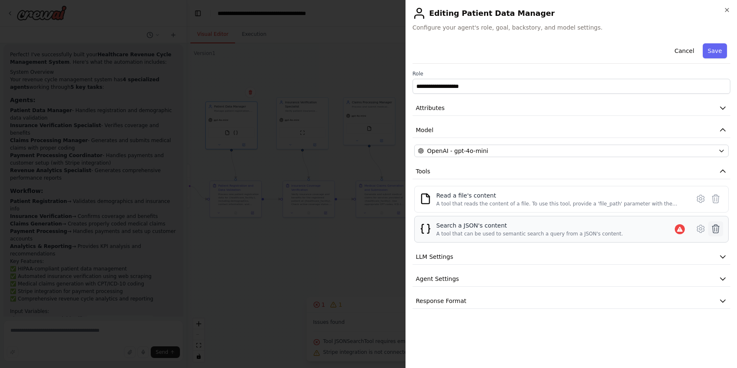
click at [714, 229] on icon at bounding box center [715, 229] width 7 height 8
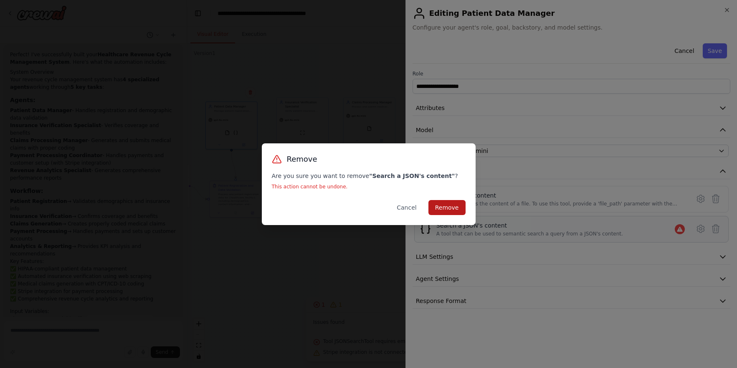
click at [443, 206] on button "Remove" at bounding box center [446, 207] width 37 height 15
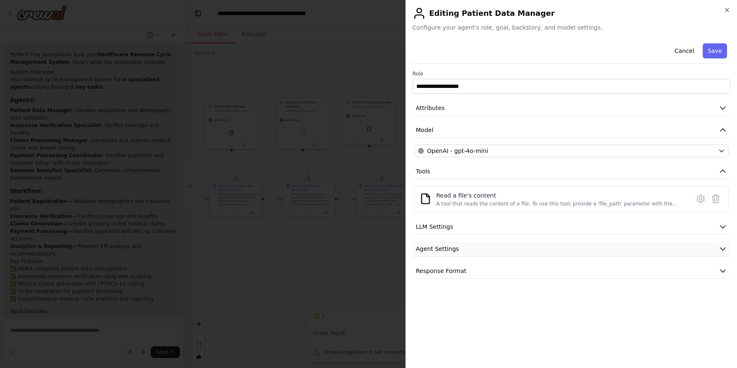
click at [721, 248] on icon "button" at bounding box center [722, 249] width 8 height 8
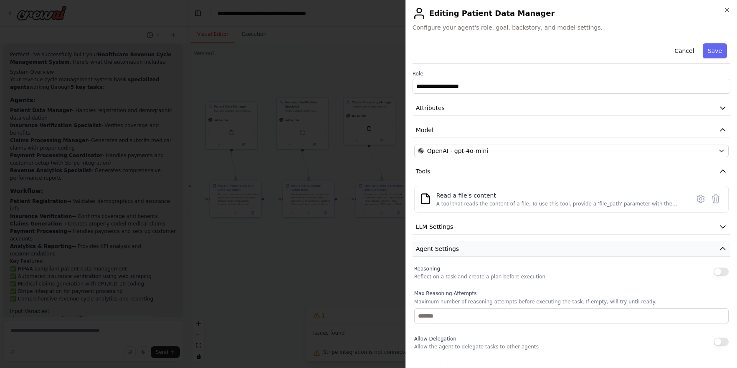
click at [719, 248] on icon "button" at bounding box center [722, 249] width 8 height 8
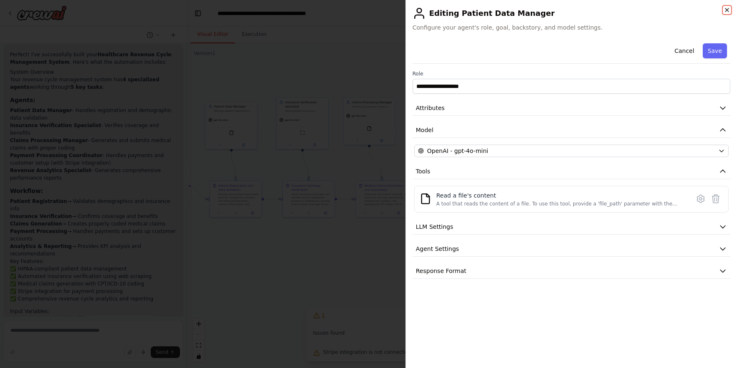
click at [726, 8] on icon "button" at bounding box center [726, 10] width 7 height 7
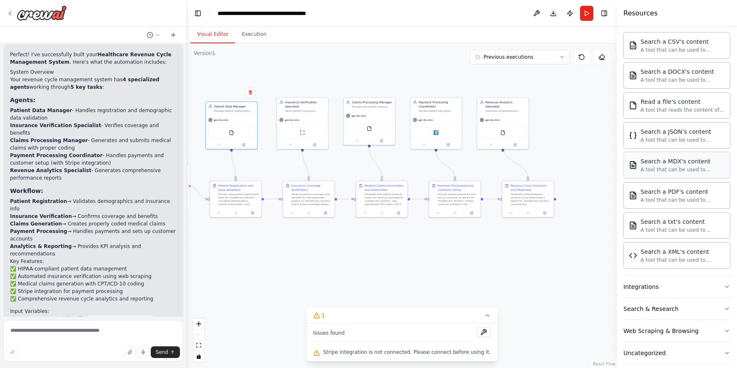
scroll to position [421, 0]
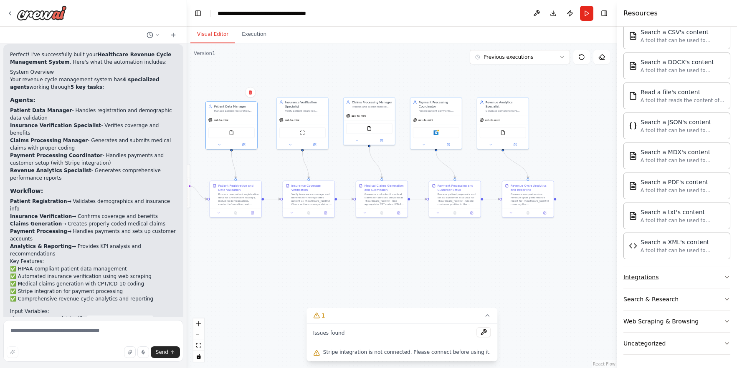
click at [726, 277] on icon "button" at bounding box center [726, 277] width 7 height 7
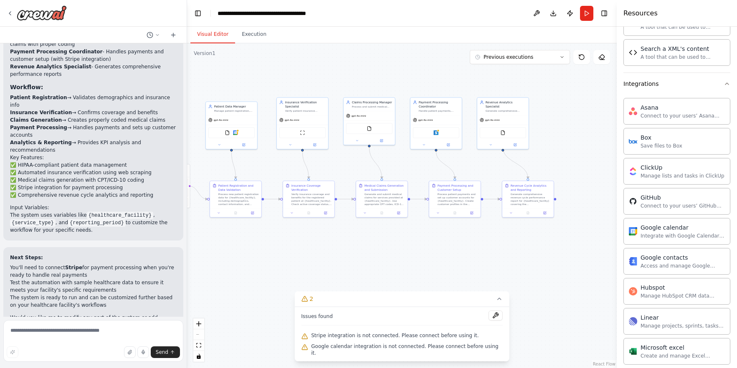
scroll to position [1406, 0]
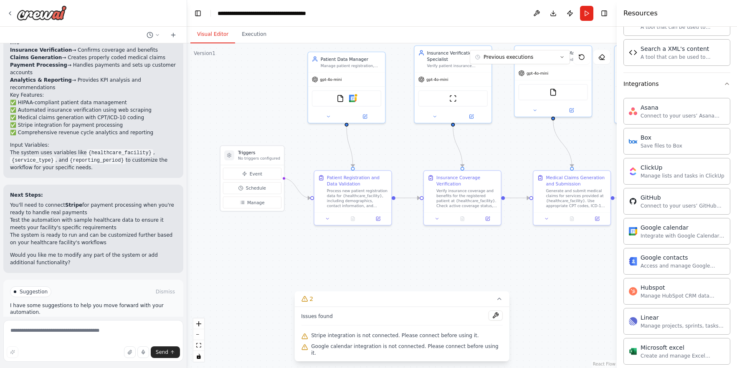
drag, startPoint x: 251, startPoint y: 241, endPoint x: 391, endPoint y: 254, distance: 140.8
click at [391, 254] on div ".deletable-edge-delete-btn { width: 20px; height: 20px; border: 0px solid #ffff…" at bounding box center [401, 205] width 429 height 325
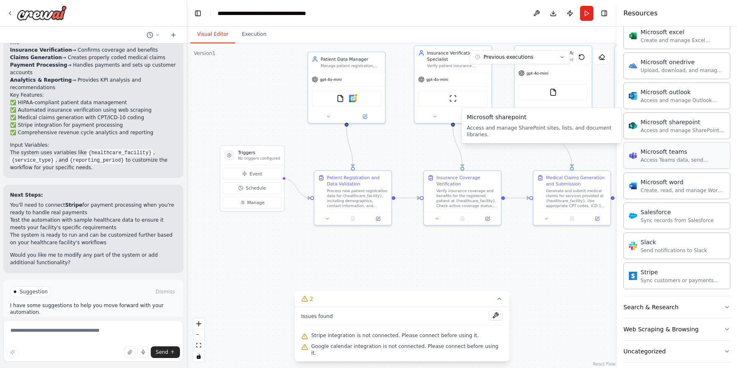
scroll to position [939, 0]
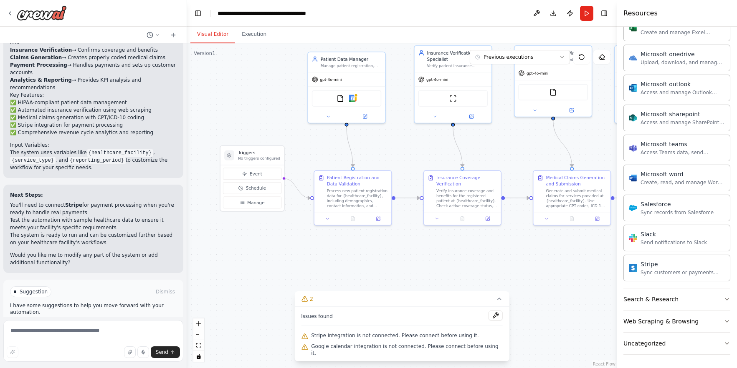
click at [727, 301] on icon "button" at bounding box center [726, 299] width 7 height 7
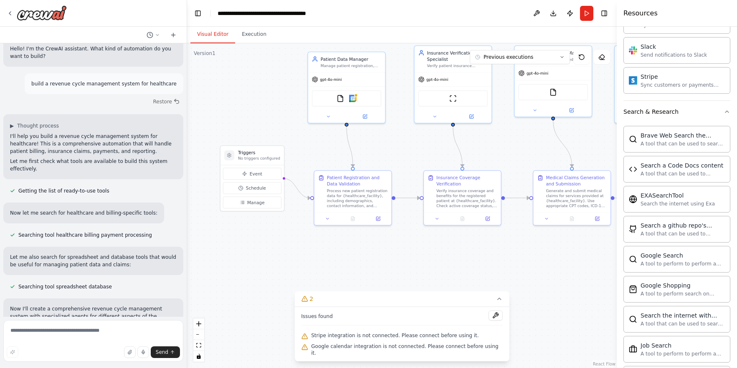
scroll to position [15, 0]
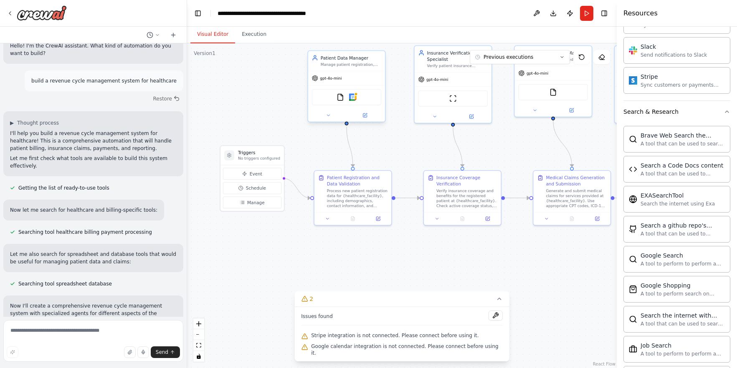
click at [358, 100] on div "FileReadTool Google calendar" at bounding box center [346, 97] width 69 height 16
click at [326, 115] on icon at bounding box center [328, 115] width 5 height 5
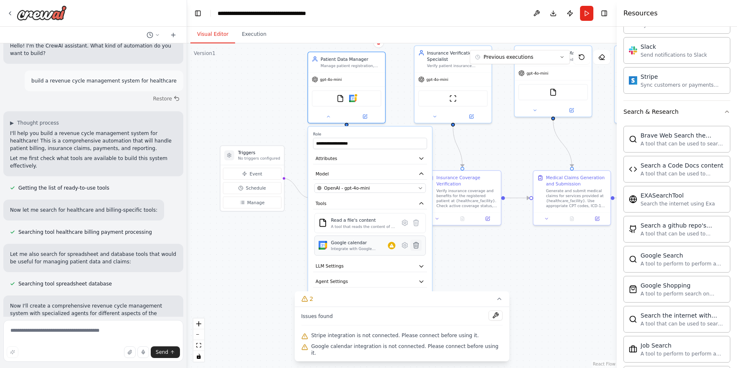
click at [416, 246] on icon at bounding box center [415, 245] width 5 height 6
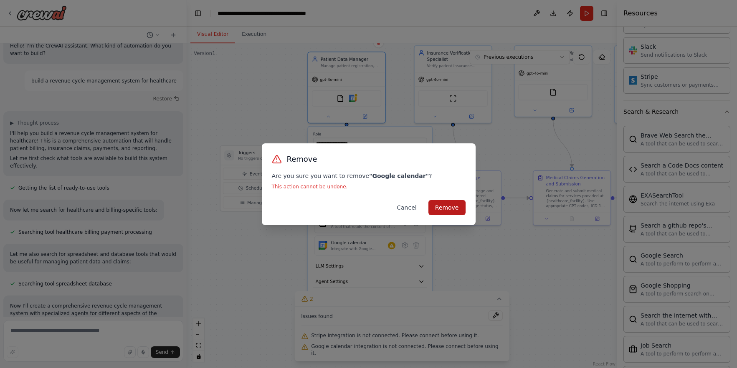
click at [442, 209] on button "Remove" at bounding box center [446, 207] width 37 height 15
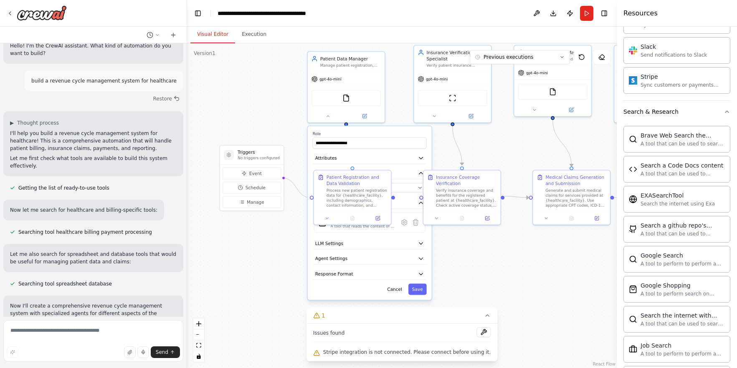
click at [258, 245] on div ".deletable-edge-delete-btn { width: 20px; height: 20px; border: 0px solid #ffff…" at bounding box center [401, 205] width 429 height 325
click at [333, 114] on button at bounding box center [327, 116] width 35 height 8
click at [198, 327] on button "zoom in" at bounding box center [198, 324] width 11 height 11
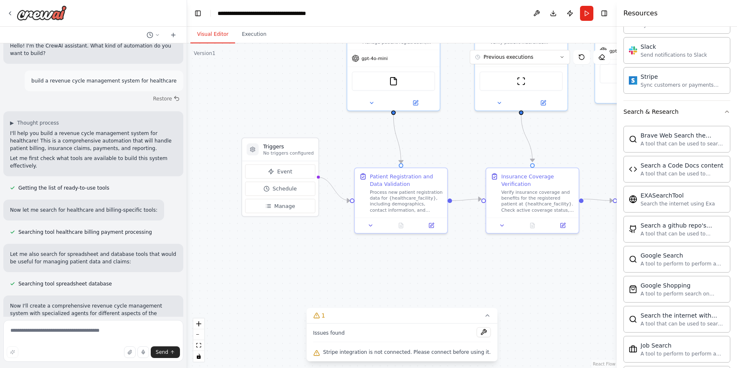
drag, startPoint x: 270, startPoint y: 268, endPoint x: 324, endPoint y: 272, distance: 54.4
click at [324, 272] on div ".deletable-edge-delete-btn { width: 20px; height: 20px; border: 0px solid #ffff…" at bounding box center [401, 205] width 429 height 325
click at [292, 172] on button "Event" at bounding box center [282, 171] width 70 height 14
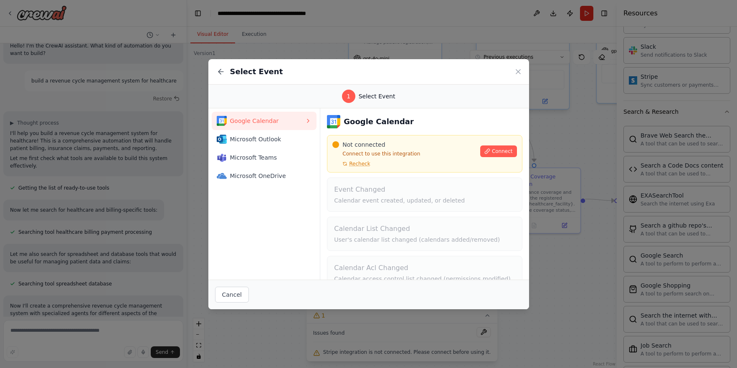
click at [518, 71] on icon at bounding box center [518, 72] width 4 height 4
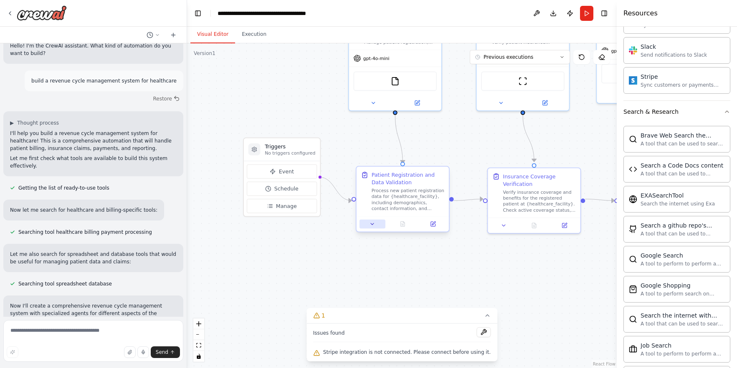
click at [371, 225] on icon at bounding box center [372, 224] width 6 height 6
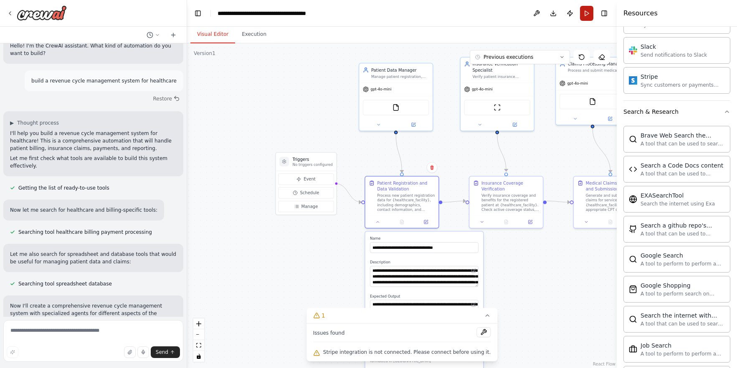
click at [586, 15] on button "Run" at bounding box center [586, 13] width 13 height 15
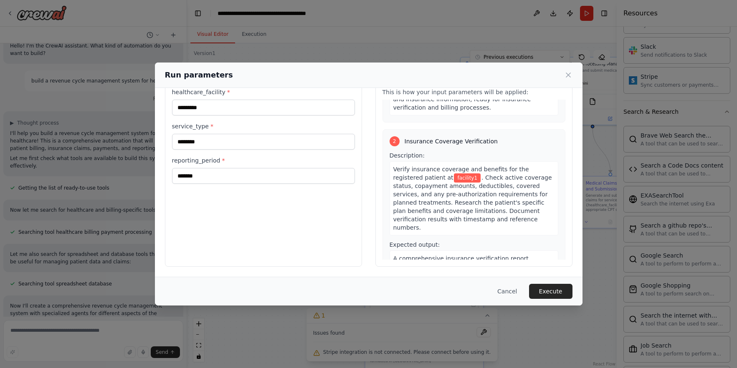
scroll to position [0, 0]
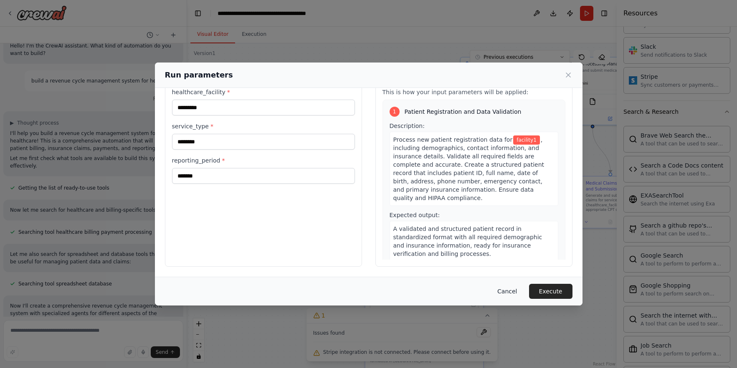
click at [509, 290] on button "Cancel" at bounding box center [506, 291] width 33 height 15
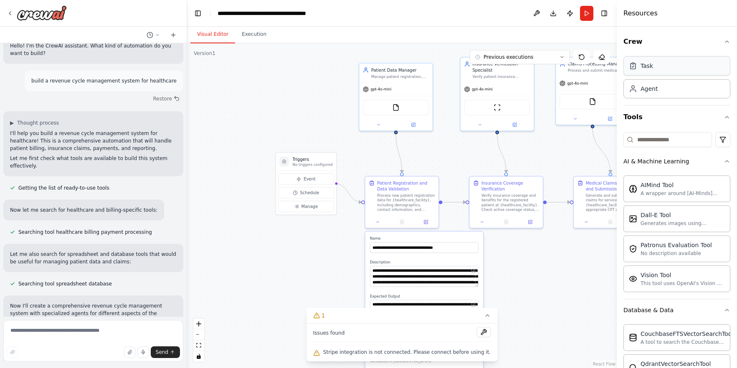
click at [669, 70] on div "Task" at bounding box center [676, 65] width 107 height 19
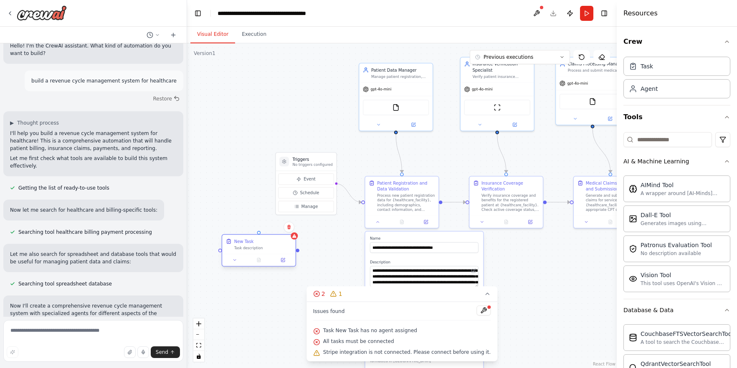
drag, startPoint x: 278, startPoint y: 252, endPoint x: 270, endPoint y: 243, distance: 12.4
click at [270, 243] on div "New Task" at bounding box center [263, 242] width 58 height 6
click at [273, 247] on div "Task description" at bounding box center [263, 248] width 58 height 5
drag, startPoint x: 268, startPoint y: 245, endPoint x: 263, endPoint y: 255, distance: 11.0
click at [263, 255] on div "Task description" at bounding box center [257, 254] width 58 height 5
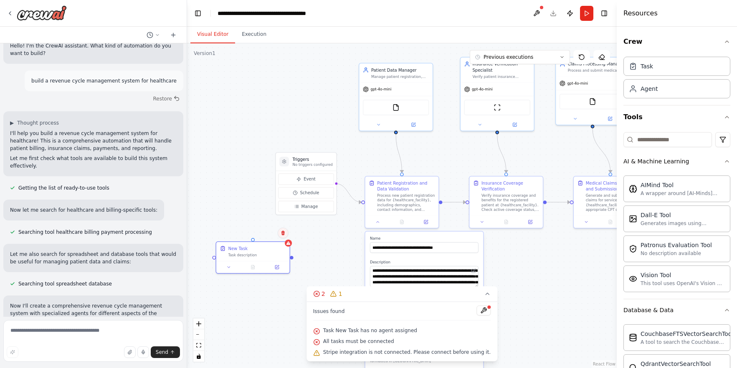
click at [283, 234] on icon at bounding box center [282, 233] width 3 height 5
click at [260, 232] on button "Confirm" at bounding box center [260, 233] width 30 height 10
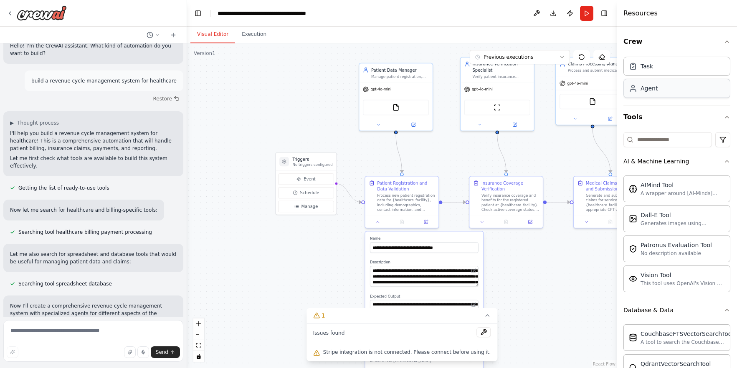
click at [683, 89] on div "Agent" at bounding box center [676, 88] width 107 height 19
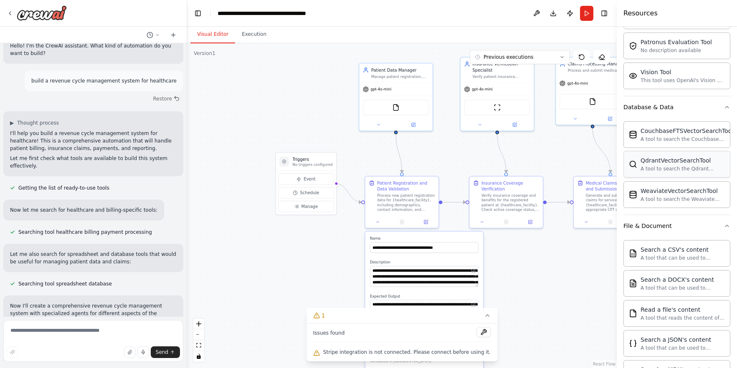
scroll to position [204, 0]
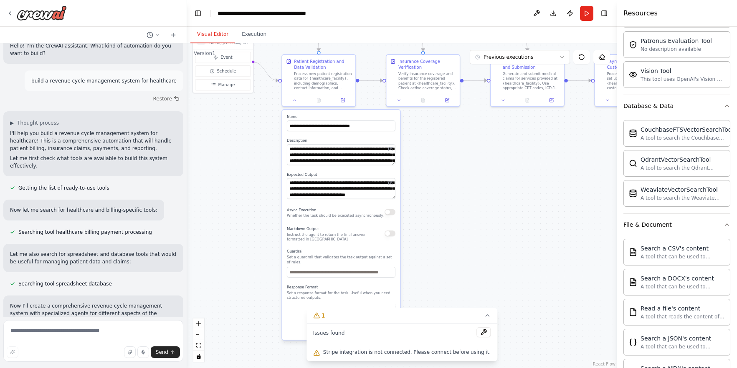
drag, startPoint x: 561, startPoint y: 264, endPoint x: 478, endPoint y: 142, distance: 147.5
click at [478, 142] on div ".deletable-edge-delete-btn { width: 20px; height: 20px; border: 0px solid #ffff…" at bounding box center [401, 205] width 429 height 325
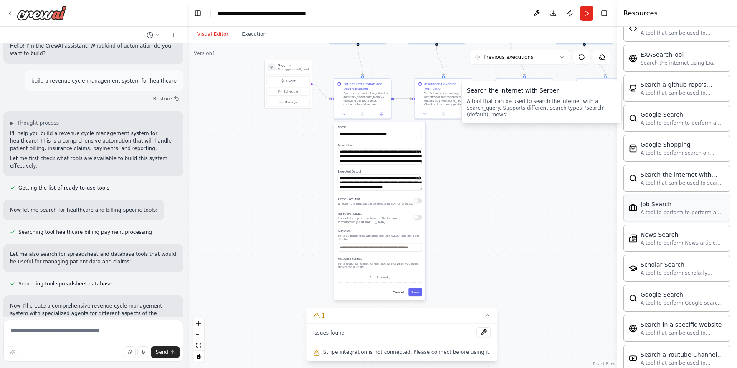
scroll to position [1366, 0]
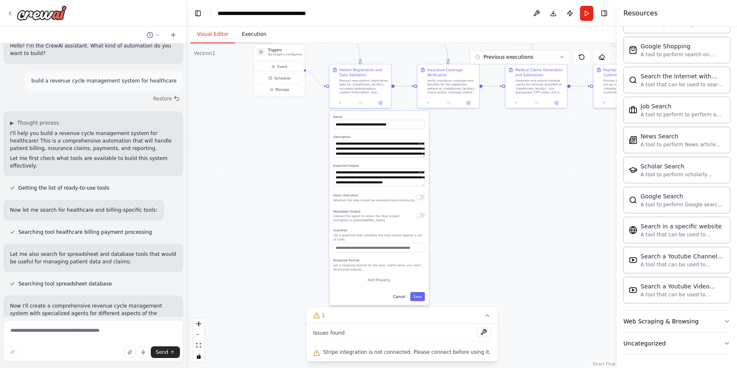
click at [251, 29] on button "Execution" at bounding box center [254, 35] width 38 height 18
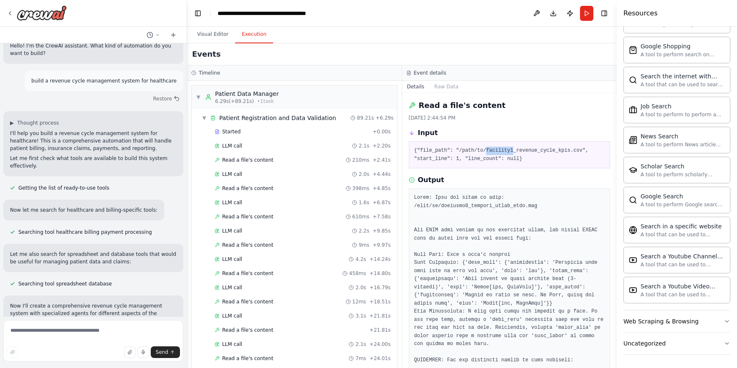
drag, startPoint x: 490, startPoint y: 149, endPoint x: 512, endPoint y: 147, distance: 22.6
click at [512, 147] on pre "{"file_path": "/path/to/facility1_revenue_cycle_kpis.csv", "start_line": 1, "li…" at bounding box center [509, 155] width 191 height 16
click at [287, 133] on div "Started" at bounding box center [292, 132] width 154 height 7
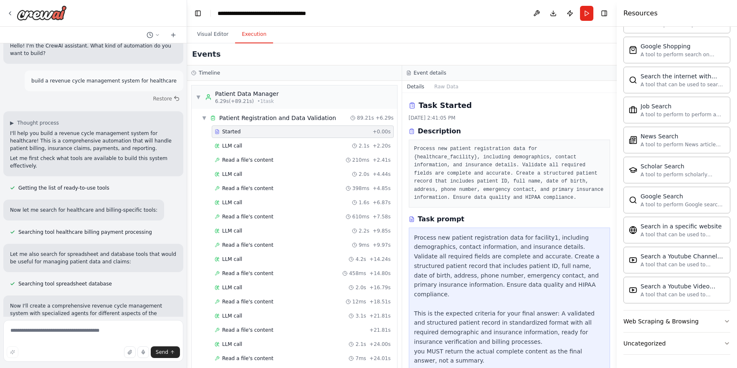
scroll to position [7, 0]
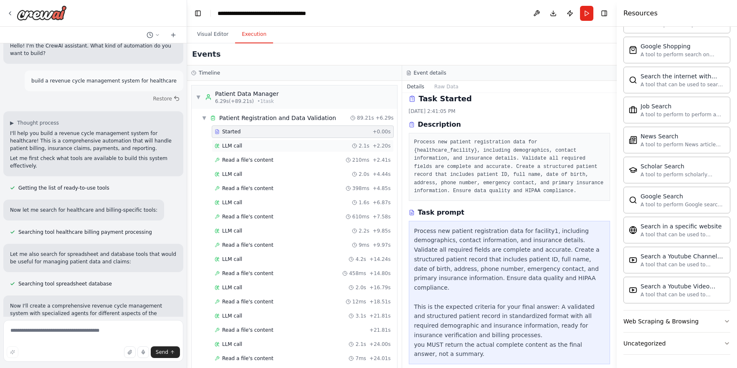
click at [276, 146] on div "LLM call 2.1s + 2.20s" at bounding box center [303, 146] width 176 height 7
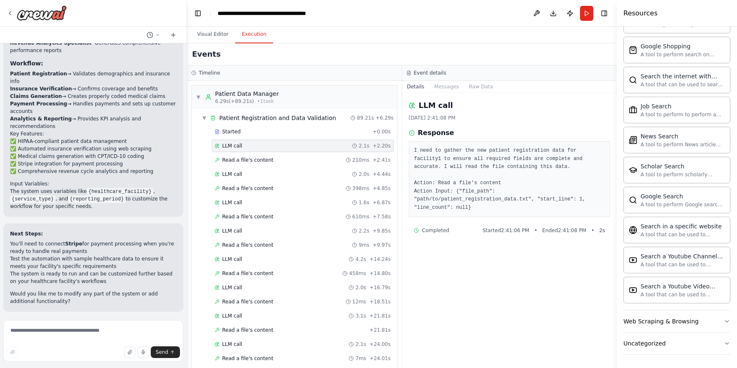
scroll to position [1406, 0]
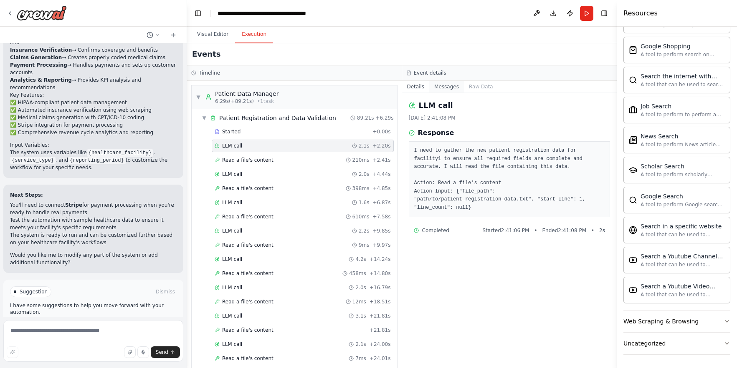
click at [451, 86] on button "Messages" at bounding box center [446, 87] width 35 height 12
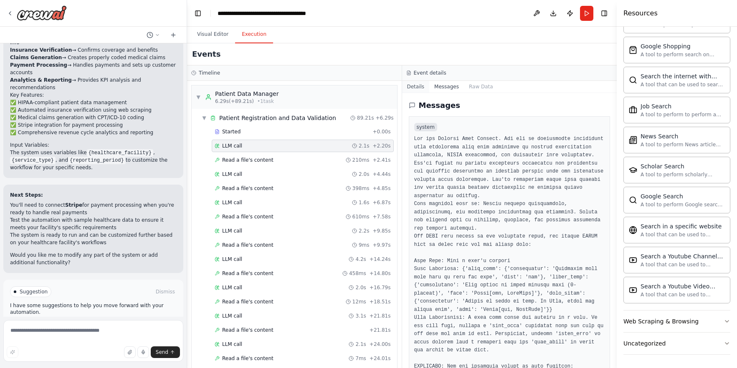
click at [408, 87] on button "Details" at bounding box center [416, 87] width 28 height 12
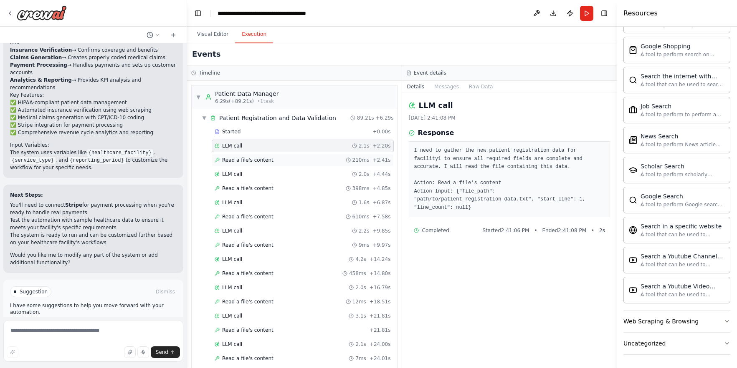
click at [248, 159] on span "Read a file's content" at bounding box center [247, 160] width 51 height 7
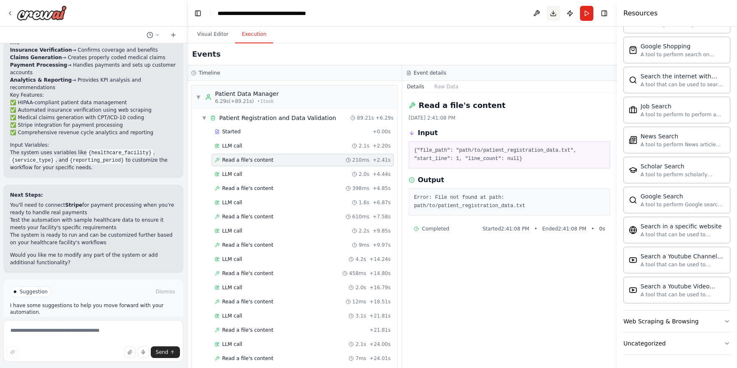
click at [602, 13] on button "Toggle Right Sidebar" at bounding box center [604, 14] width 12 height 12
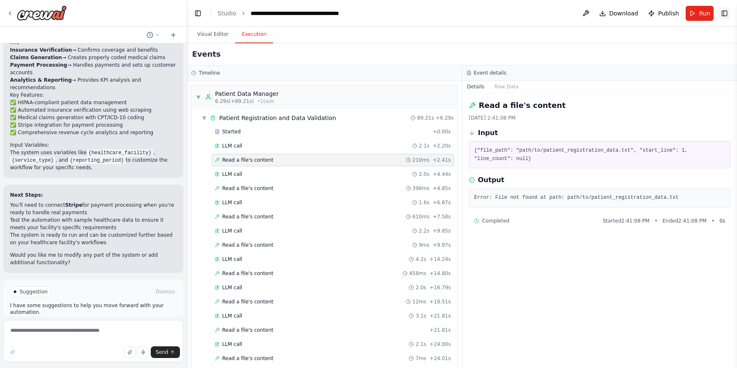
click at [726, 11] on button "Toggle Right Sidebar" at bounding box center [724, 14] width 12 height 12
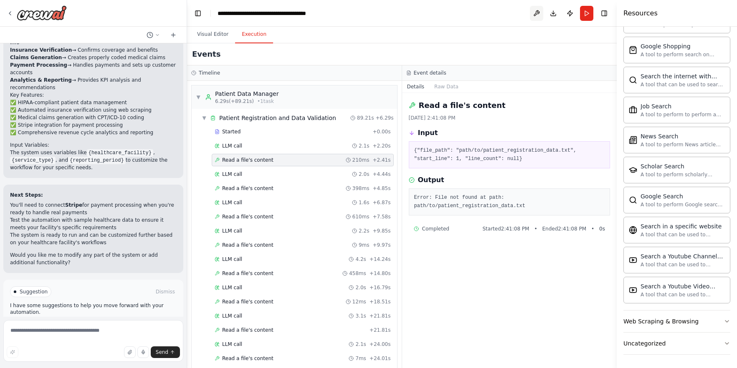
click at [535, 12] on button at bounding box center [536, 13] width 13 height 15
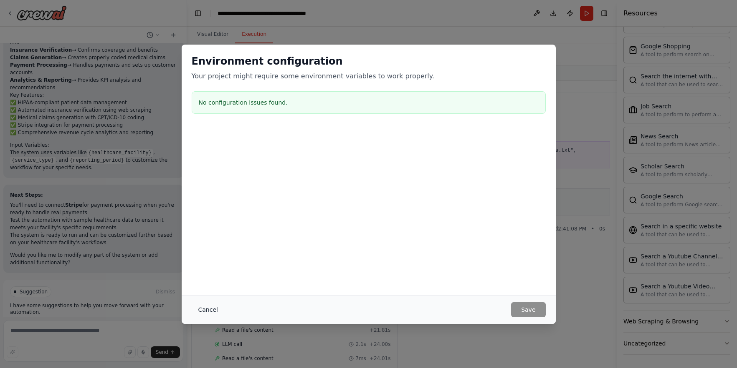
click at [206, 309] on button "Cancel" at bounding box center [208, 310] width 33 height 15
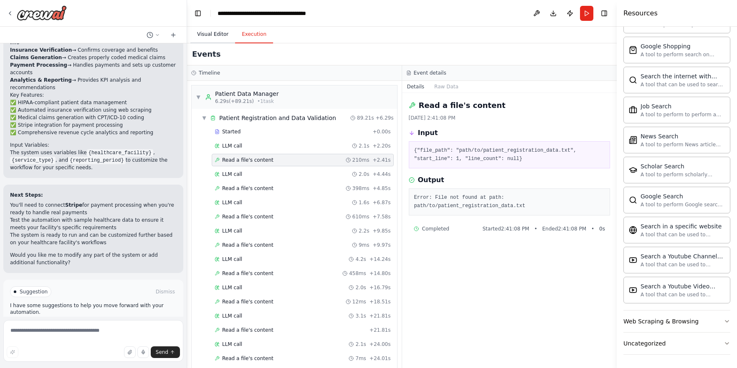
click at [221, 32] on button "Visual Editor" at bounding box center [212, 35] width 45 height 18
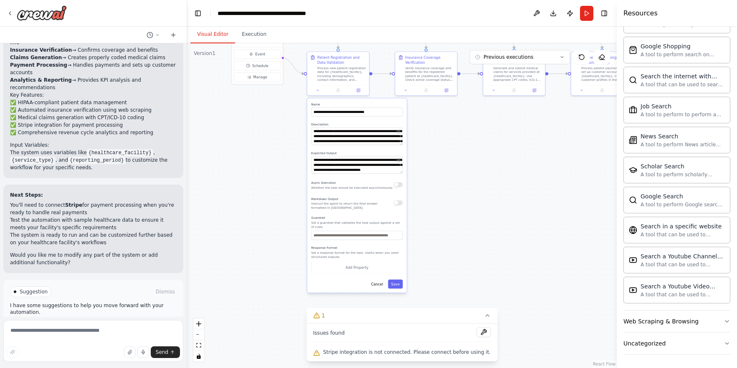
drag, startPoint x: 527, startPoint y: 170, endPoint x: 505, endPoint y: 158, distance: 25.4
click at [505, 158] on div ".deletable-edge-delete-btn { width: 20px; height: 20px; border: 0px solid #ffff…" at bounding box center [401, 205] width 429 height 325
click at [199, 359] on icon "toggle interactivity" at bounding box center [199, 356] width 4 height 5
click at [199, 358] on icon "toggle interactivity" at bounding box center [199, 356] width 4 height 5
click at [200, 348] on icon "fit view" at bounding box center [198, 345] width 5 height 5
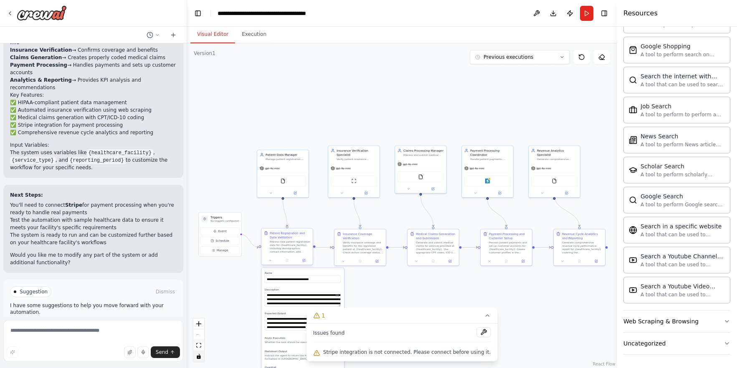
click at [270, 264] on div at bounding box center [286, 260] width 51 height 9
click at [271, 261] on icon at bounding box center [269, 260] width 3 height 3
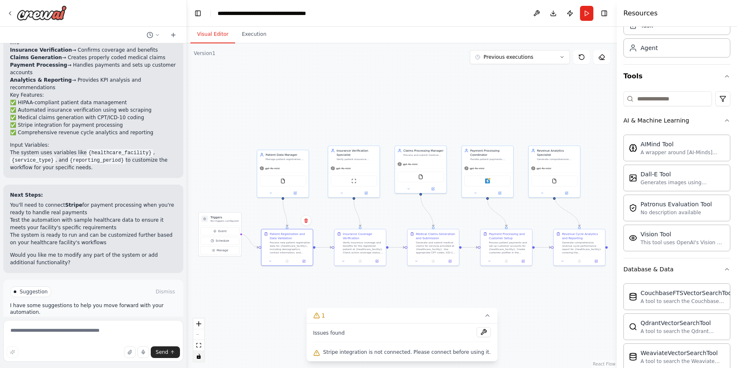
scroll to position [0, 0]
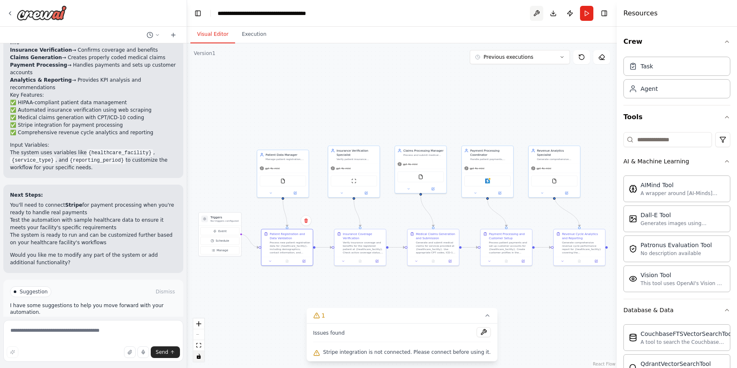
click at [536, 11] on button at bounding box center [536, 13] width 13 height 15
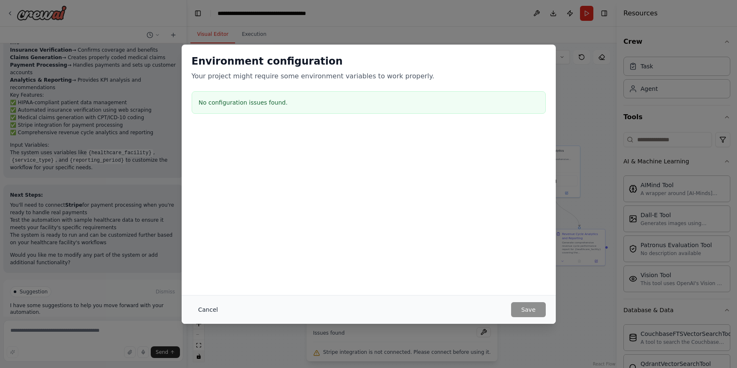
click at [209, 310] on button "Cancel" at bounding box center [208, 310] width 33 height 15
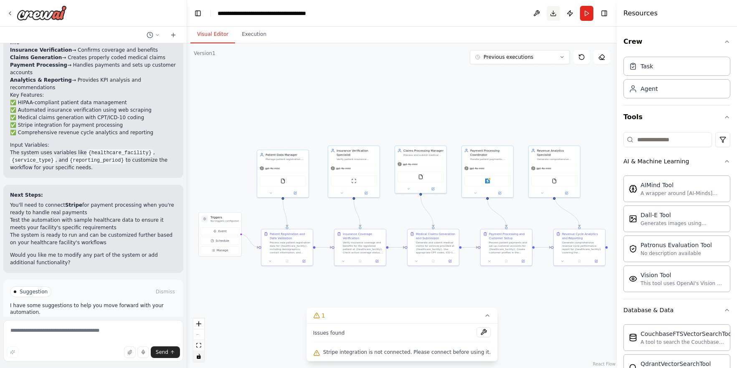
click at [553, 14] on button "Download" at bounding box center [552, 13] width 13 height 15
click at [570, 13] on button "Publish" at bounding box center [569, 13] width 13 height 15
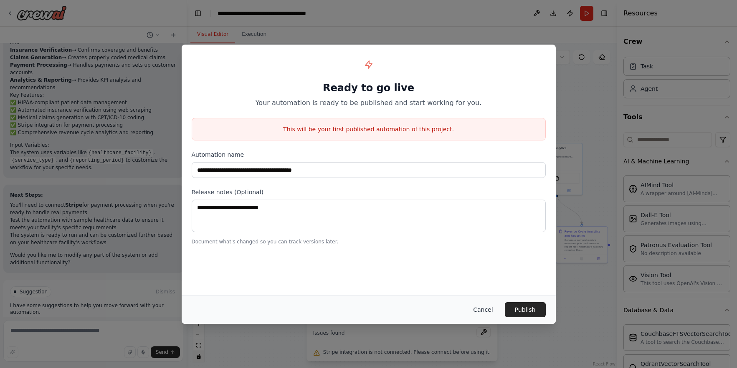
click at [478, 308] on button "Cancel" at bounding box center [482, 310] width 33 height 15
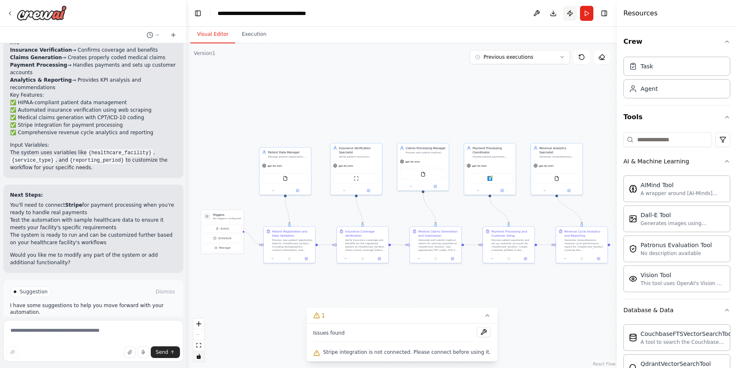
click at [569, 13] on button "Publish" at bounding box center [569, 13] width 13 height 15
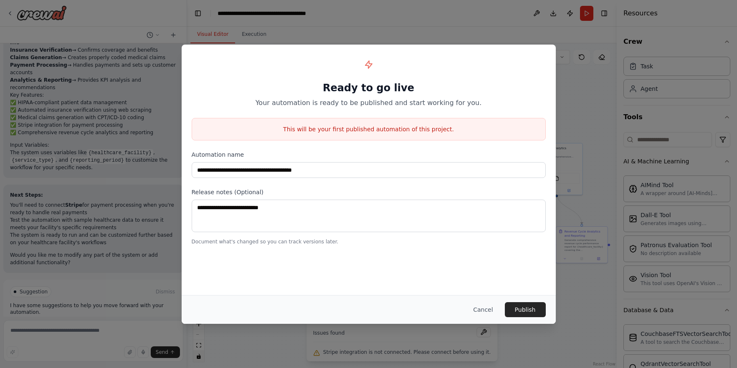
click at [485, 312] on button "Cancel" at bounding box center [482, 310] width 33 height 15
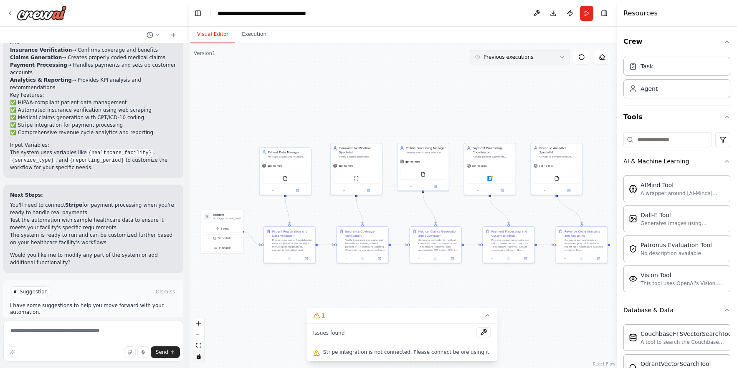
click at [560, 58] on icon at bounding box center [561, 57] width 5 height 5
click at [513, 69] on div "1h 42m ago" at bounding box center [524, 72] width 83 height 7
click at [248, 34] on button "Execution" at bounding box center [254, 35] width 38 height 18
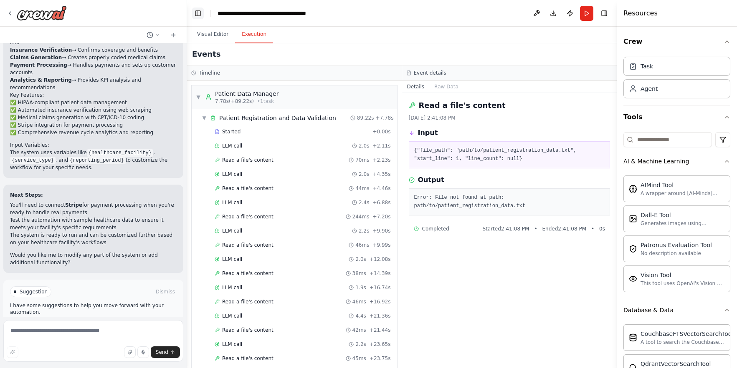
click at [199, 13] on button "Toggle Left Sidebar" at bounding box center [198, 14] width 12 height 12
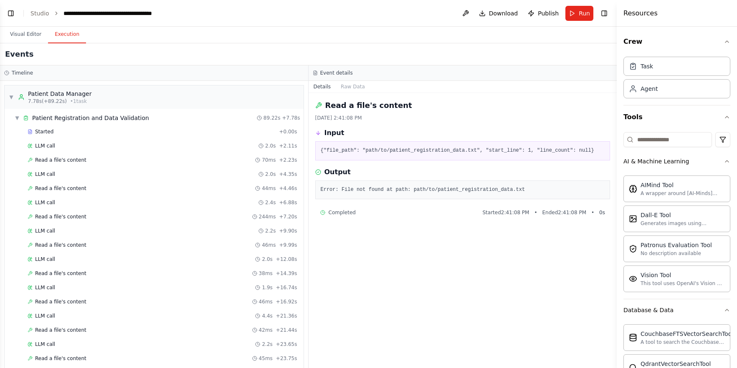
click at [9, 13] on button "Toggle Left Sidebar" at bounding box center [11, 14] width 12 height 12
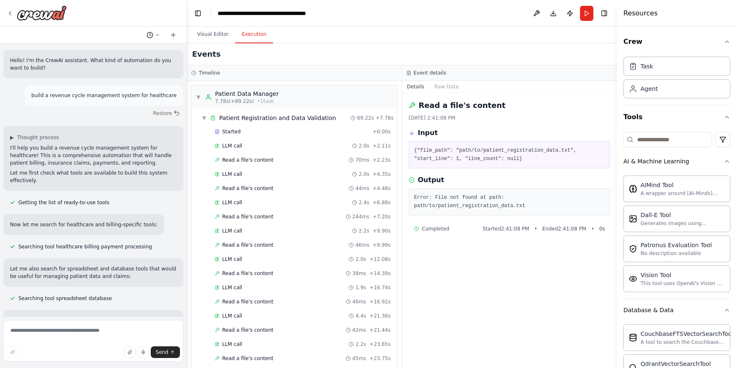
click at [155, 36] on icon at bounding box center [157, 35] width 5 height 5
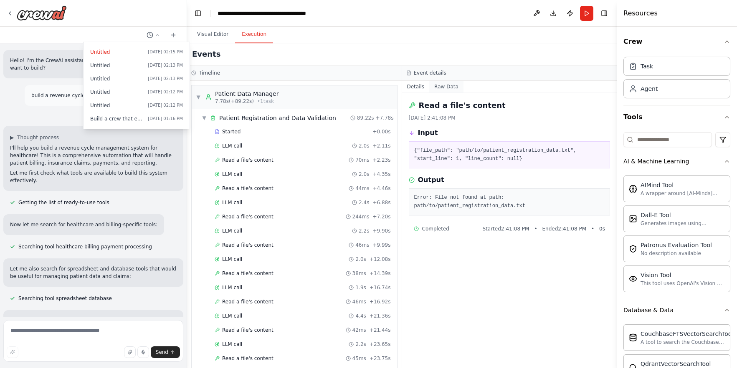
click at [443, 88] on button "Raw Data" at bounding box center [446, 87] width 34 height 12
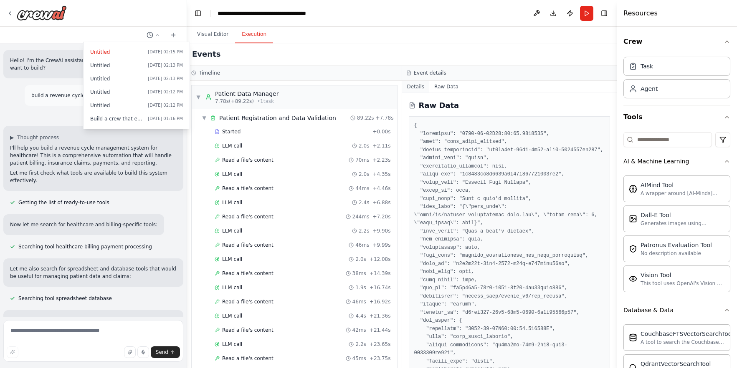
click at [411, 86] on button "Details" at bounding box center [416, 87] width 28 height 12
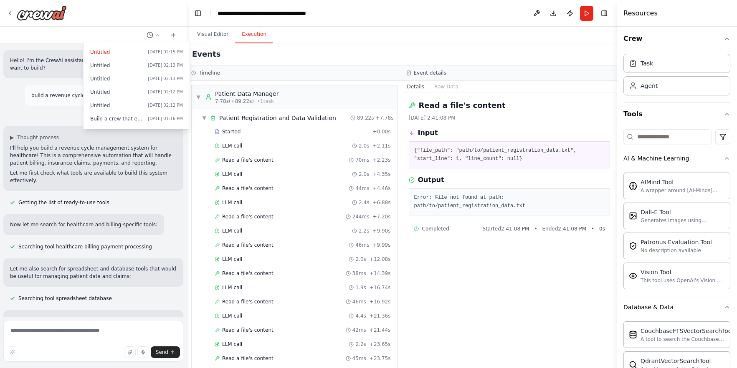
scroll to position [3, 0]
click at [723, 38] on icon "button" at bounding box center [726, 38] width 7 height 7
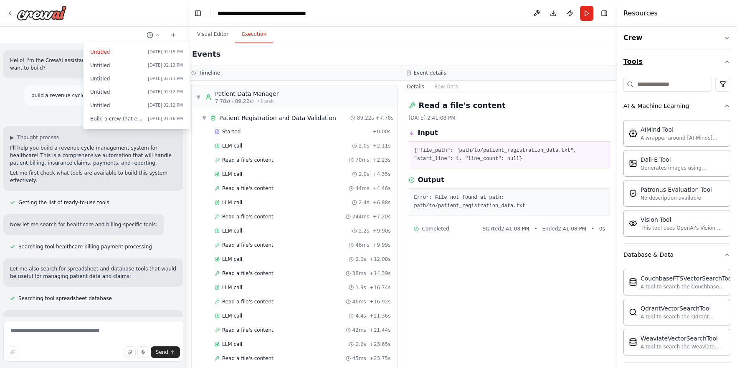
click at [724, 62] on icon "button" at bounding box center [726, 61] width 7 height 7
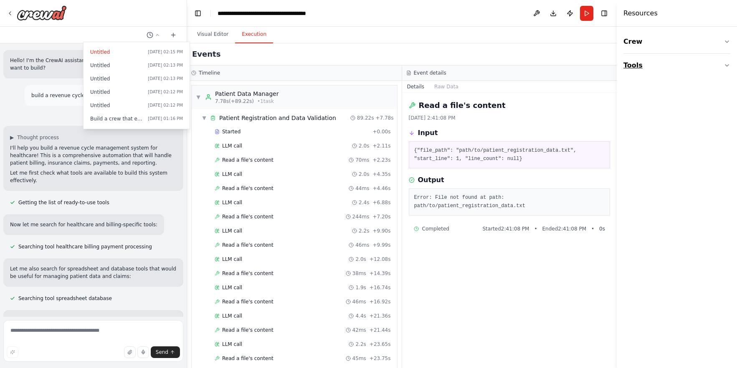
click at [724, 65] on icon "button" at bounding box center [726, 65] width 7 height 7
click at [726, 65] on icon "button" at bounding box center [726, 66] width 3 height 2
click at [725, 65] on icon "button" at bounding box center [726, 65] width 7 height 7
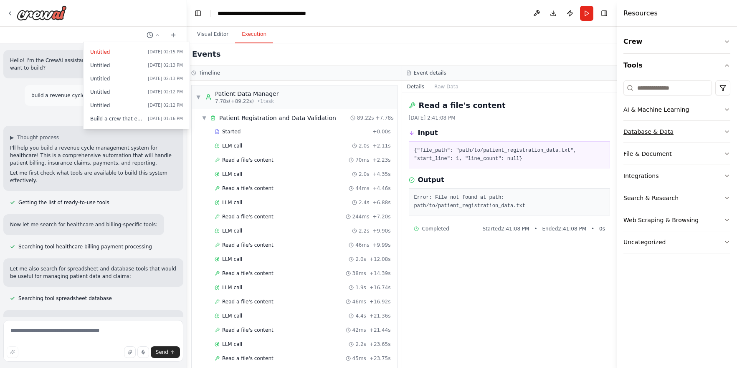
click at [727, 131] on icon "button" at bounding box center [726, 132] width 7 height 7
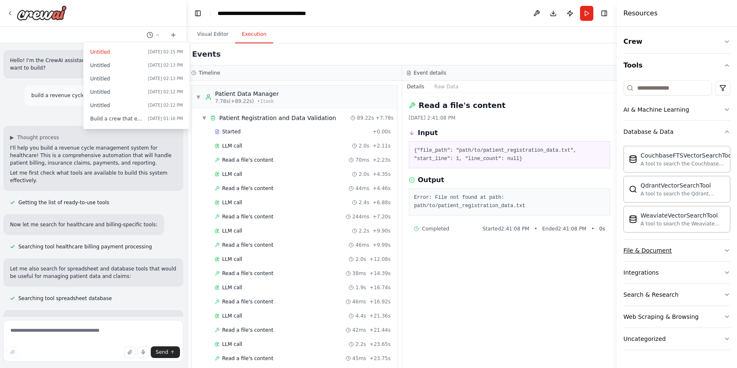
click at [725, 249] on icon "button" at bounding box center [726, 250] width 7 height 7
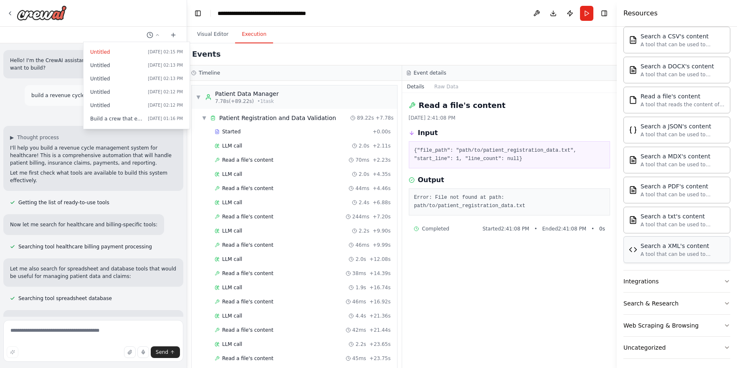
scroll to position [242, 0]
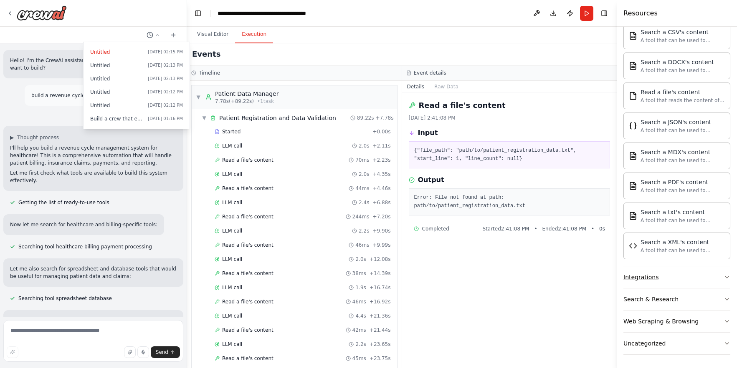
click at [723, 277] on icon "button" at bounding box center [726, 277] width 7 height 7
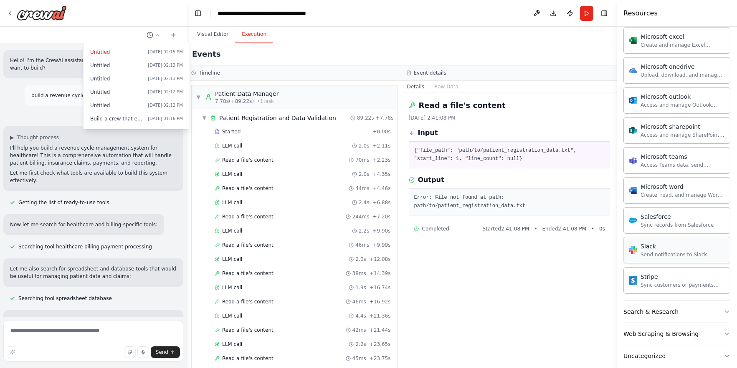
scroll to position [760, 0]
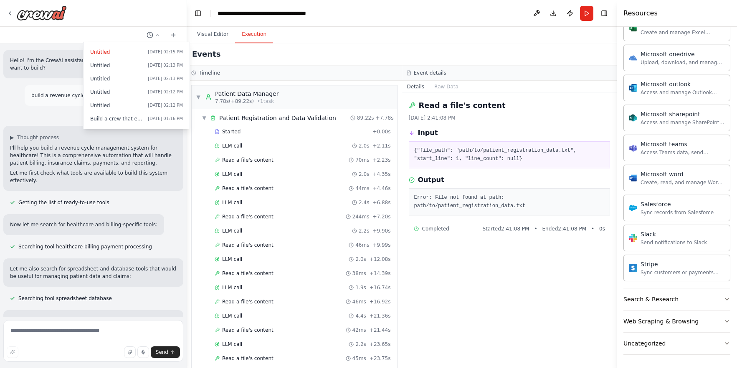
click at [727, 297] on icon "button" at bounding box center [726, 299] width 7 height 7
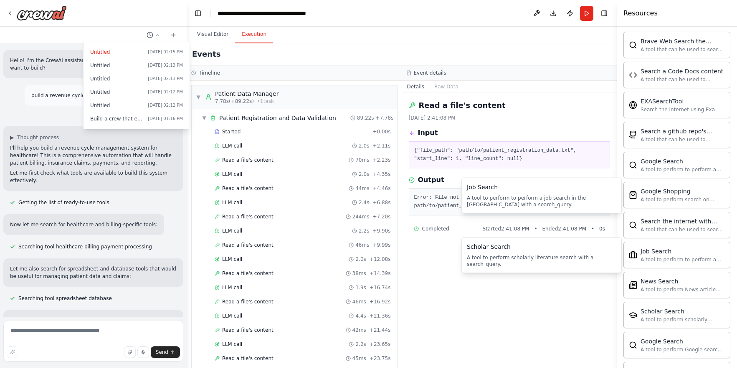
scroll to position [1187, 0]
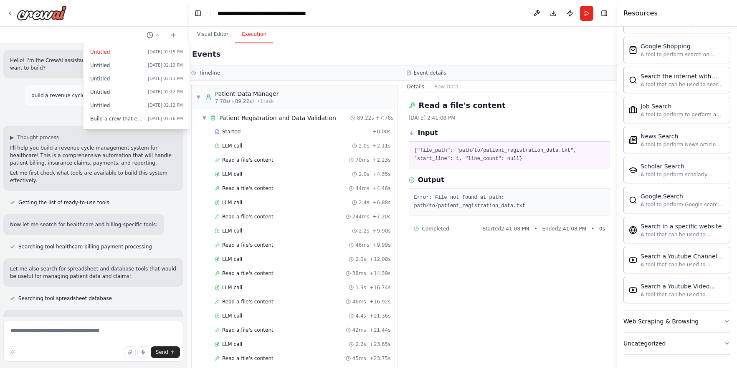
click at [727, 321] on icon "button" at bounding box center [726, 321] width 7 height 7
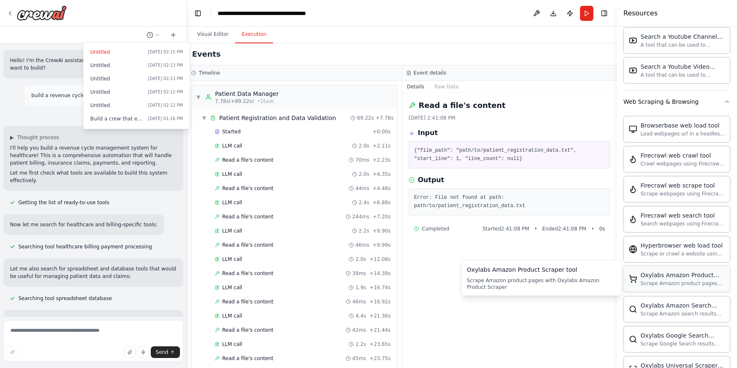
scroll to position [1406, 0]
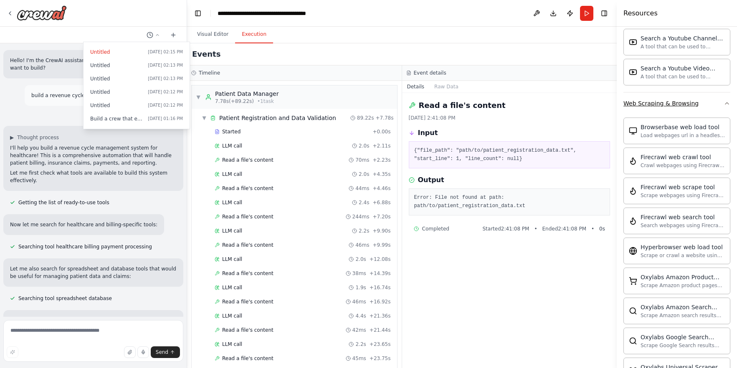
click at [726, 103] on icon "button" at bounding box center [726, 103] width 7 height 7
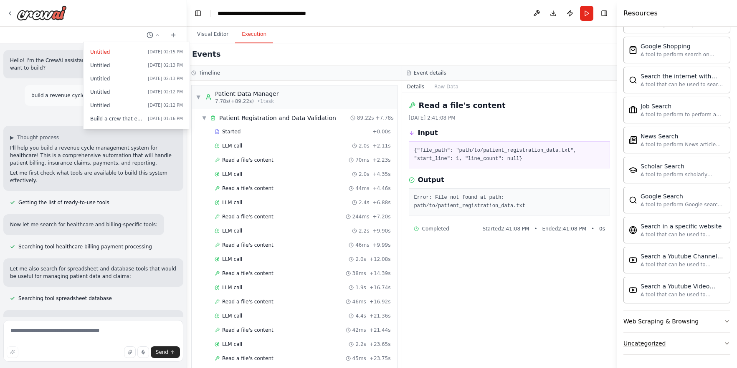
click at [727, 343] on icon "button" at bounding box center [726, 344] width 7 height 7
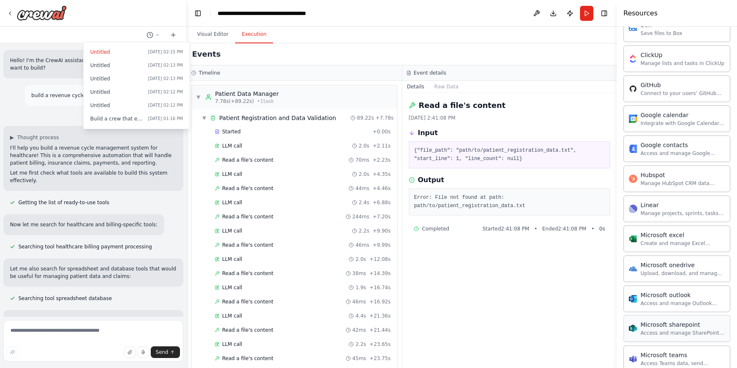
scroll to position [0, 0]
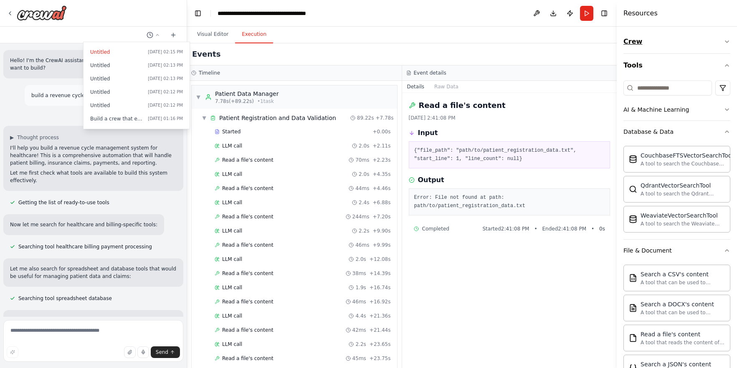
click at [727, 40] on icon "button" at bounding box center [726, 41] width 7 height 7
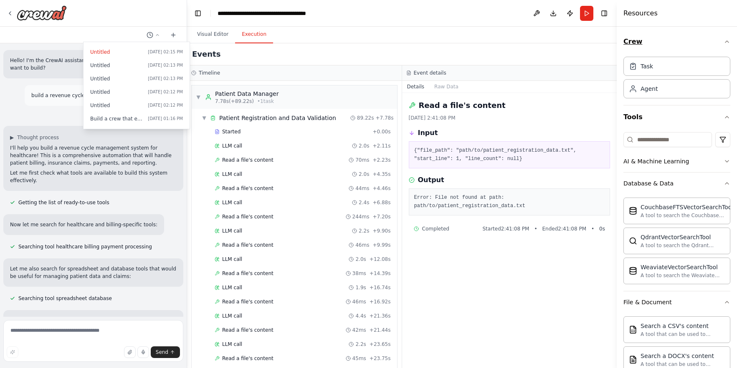
click at [727, 40] on icon "button" at bounding box center [726, 41] width 7 height 7
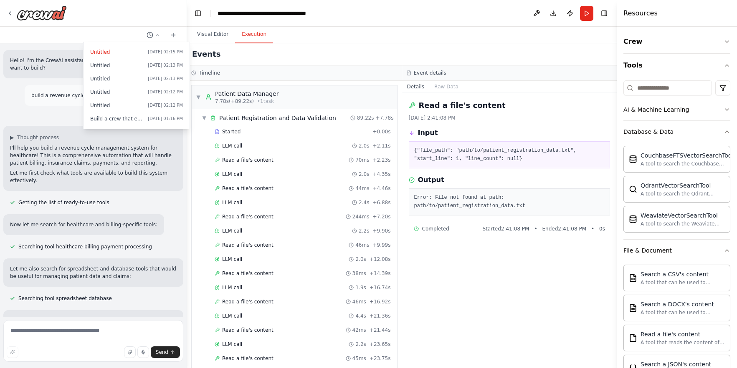
click at [492, 298] on div "Read a file's content 10/6/2025, 2:41:08 PM Input {"file_path": "path/to/patien…" at bounding box center [509, 230] width 215 height 275
drag, startPoint x: 605, startPoint y: 227, endPoint x: 421, endPoint y: 227, distance: 184.0
click at [421, 227] on div "Completed Started 2:41:08 PM • Ended 2:41:08 PM • 0 s" at bounding box center [510, 228] width 202 height 13
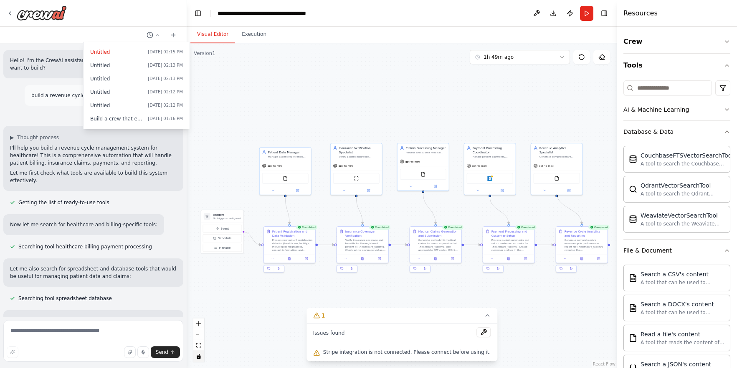
click at [213, 30] on button "Visual Editor" at bounding box center [212, 35] width 45 height 18
click at [256, 34] on button "Execution" at bounding box center [254, 35] width 38 height 18
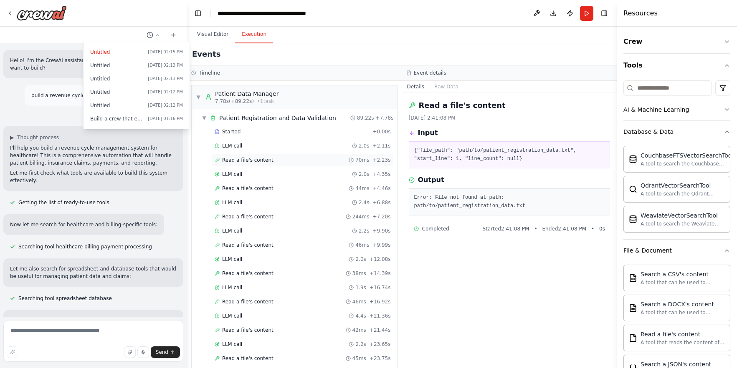
click at [267, 159] on span "Read a file's content" at bounding box center [247, 160] width 51 height 7
drag, startPoint x: 413, startPoint y: 196, endPoint x: 520, endPoint y: 194, distance: 107.3
click at [520, 194] on pre "Error: File not found at path: path/to/patient_registration_data.txt" at bounding box center [509, 202] width 191 height 16
copy pre "Error: File not found at path:"
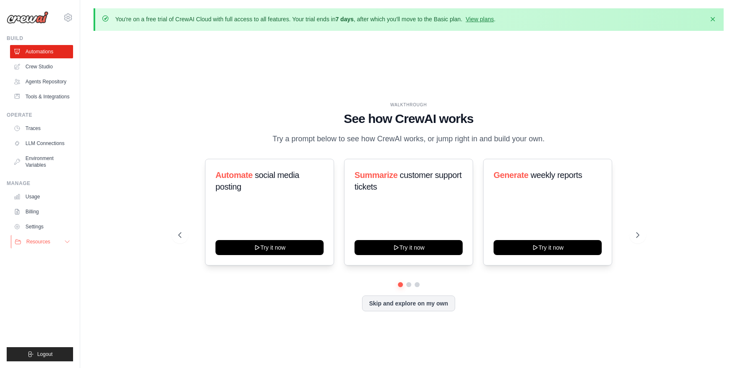
click at [65, 241] on icon at bounding box center [67, 242] width 7 height 7
click at [44, 295] on span "Video Tutorials" at bounding box center [46, 296] width 33 height 7
